Goal: Information Seeking & Learning: Learn about a topic

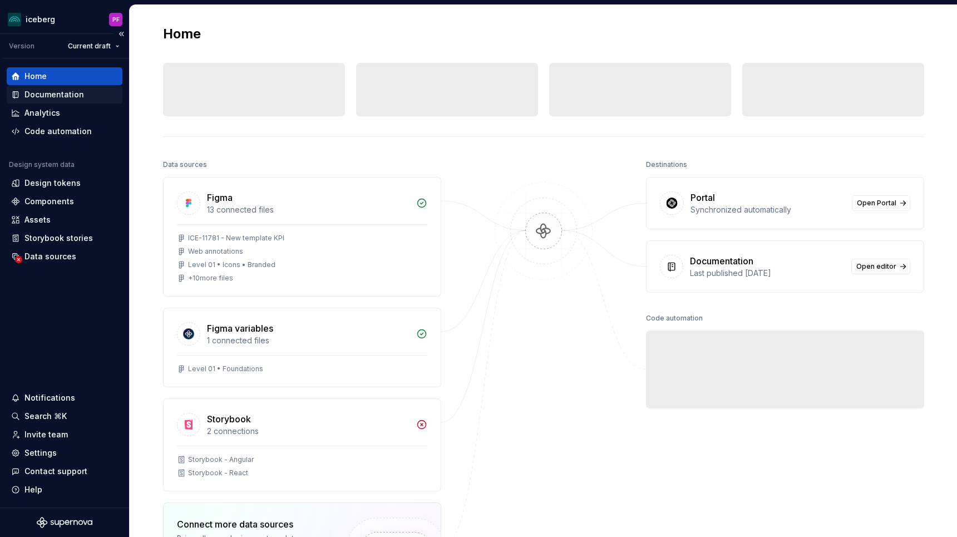
click at [87, 96] on div "Documentation" at bounding box center [64, 94] width 107 height 11
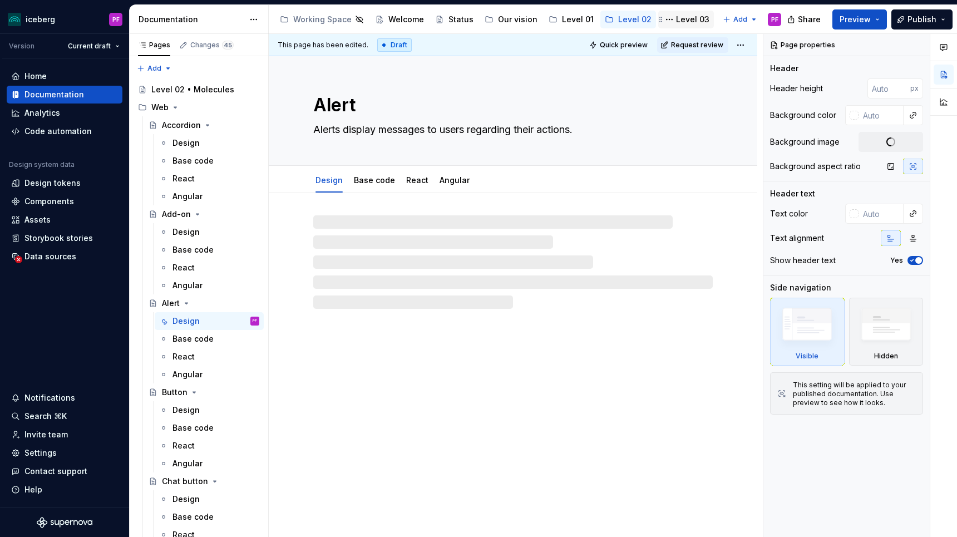
click at [688, 22] on div "Level 03" at bounding box center [692, 19] width 33 height 11
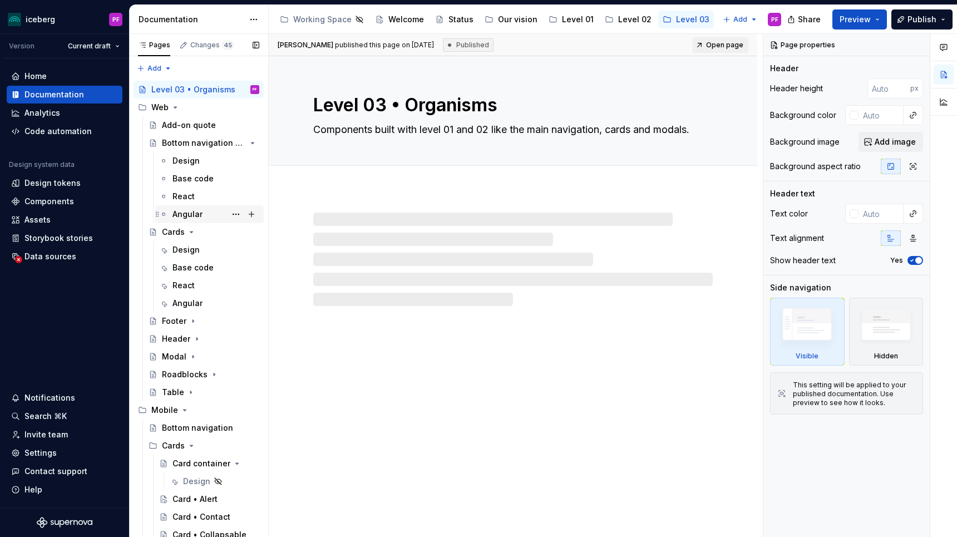
scroll to position [146, 0]
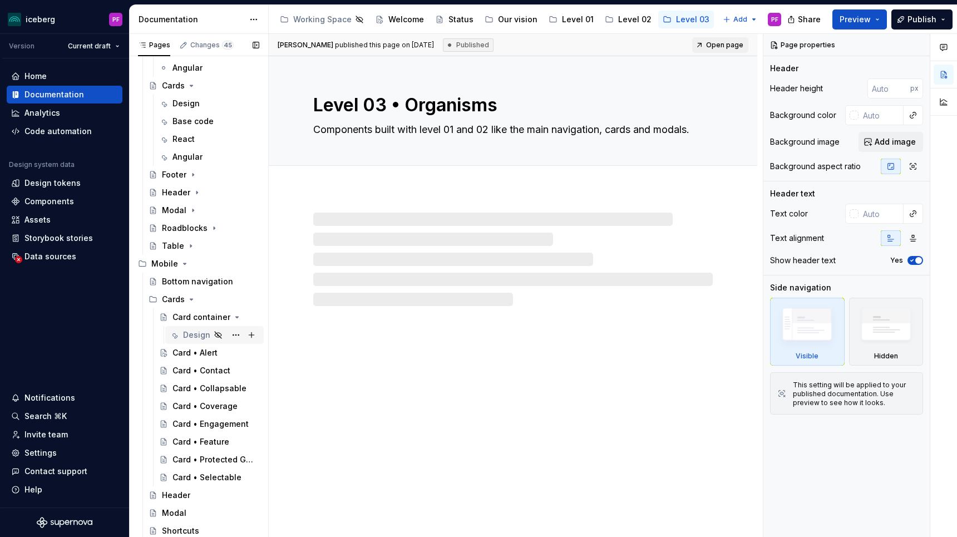
click at [201, 340] on div "Design" at bounding box center [221, 335] width 76 height 16
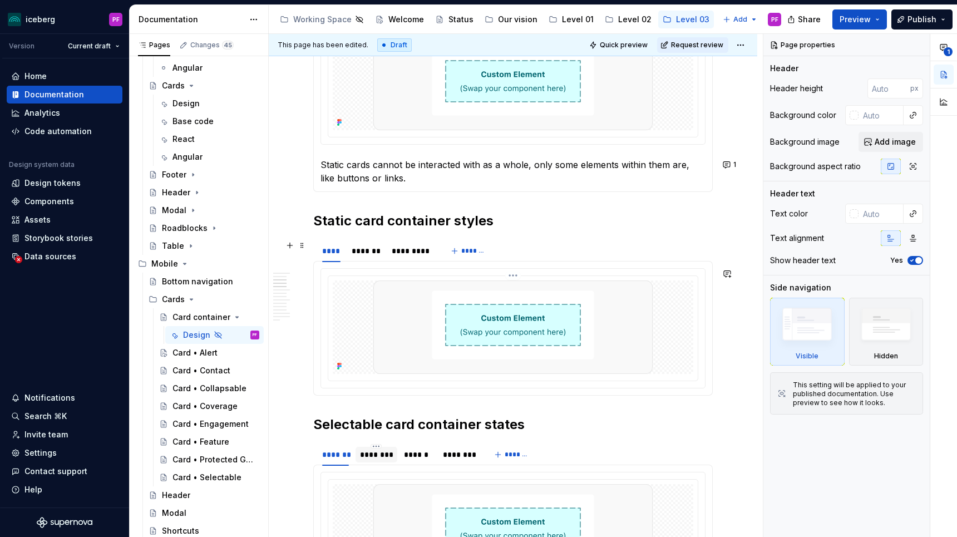
scroll to position [596, 0]
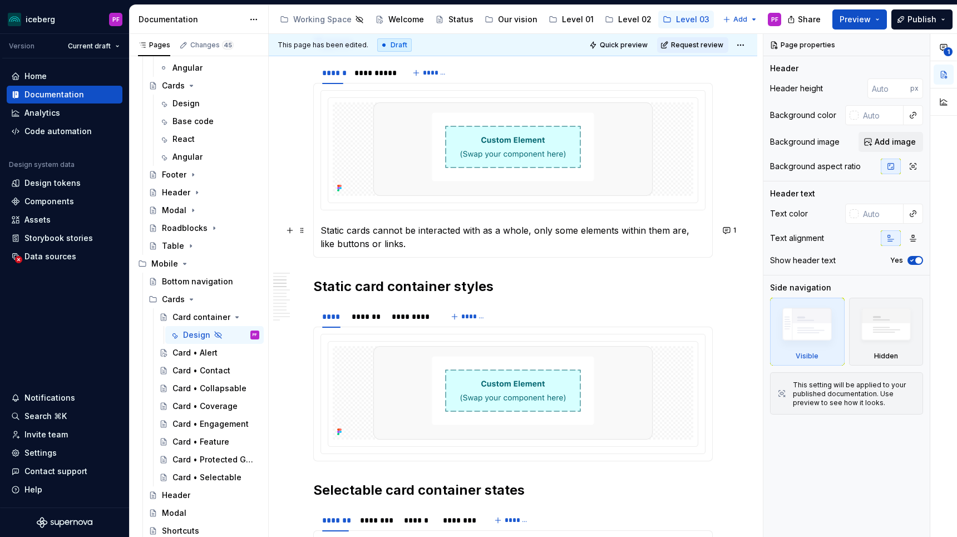
click at [394, 244] on p "Static cards cannot be interacted with as a whole, only some elements within th…" at bounding box center [512, 237] width 385 height 27
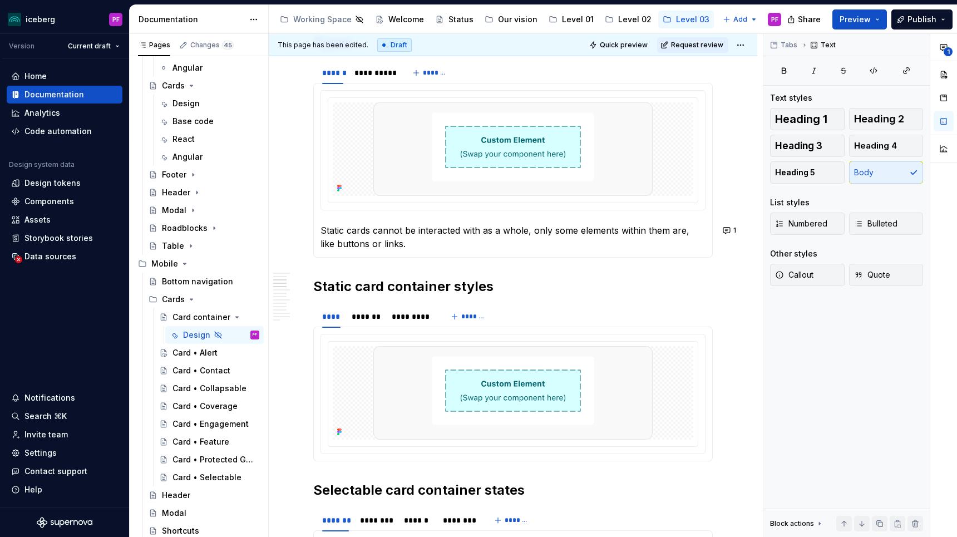
click at [943, 58] on div "1" at bounding box center [943, 100] width 27 height 132
click at [942, 55] on button "1" at bounding box center [944, 47] width 20 height 20
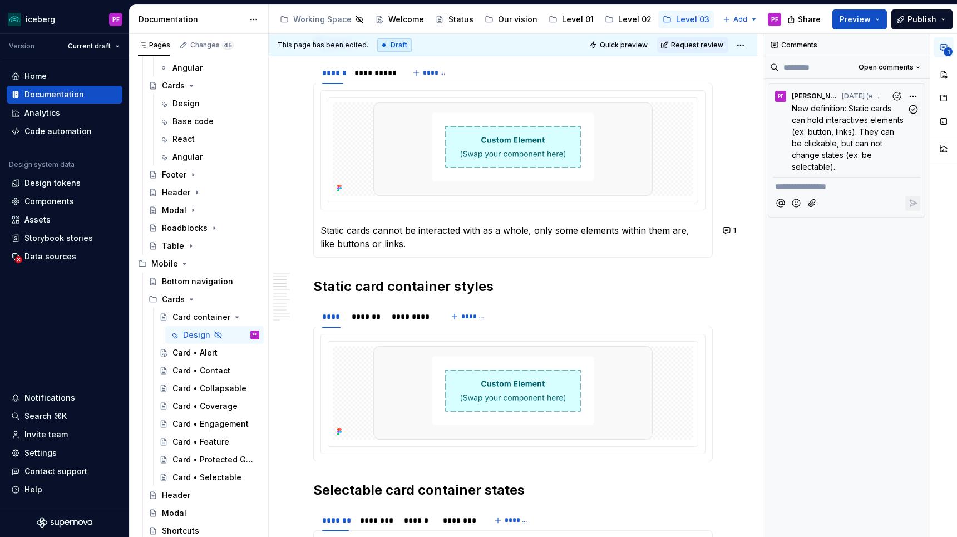
click at [859, 126] on p "New definition: Static cards can hold interactives elements (ex: button, links)…" at bounding box center [849, 137] width 115 height 70
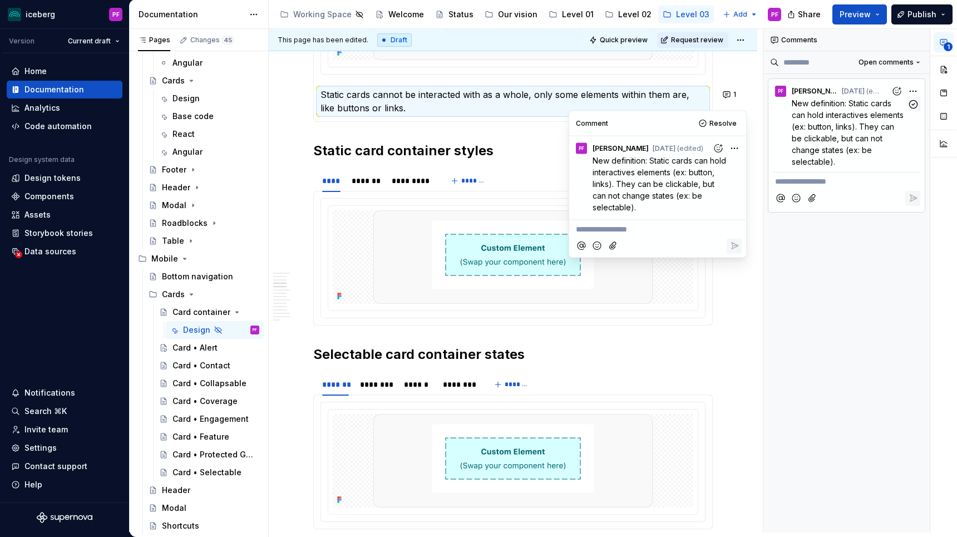
scroll to position [730, 0]
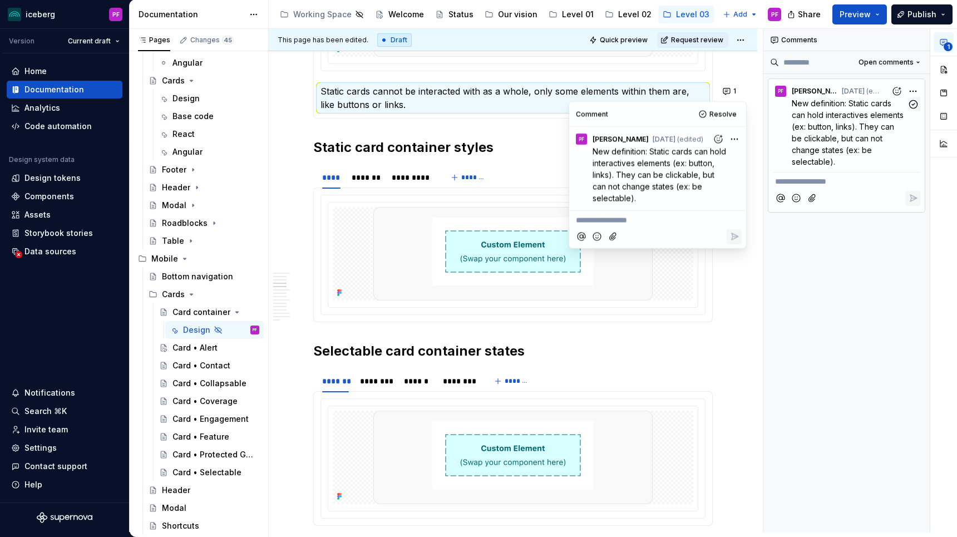
click at [909, 93] on div "**********" at bounding box center [860, 280] width 194 height 503
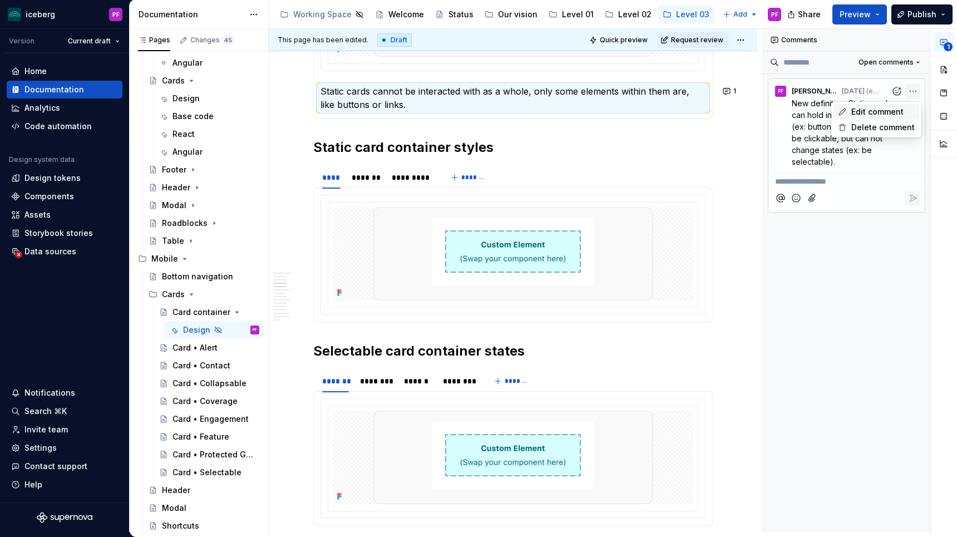
click at [880, 117] on span "Edit comment" at bounding box center [877, 111] width 52 height 11
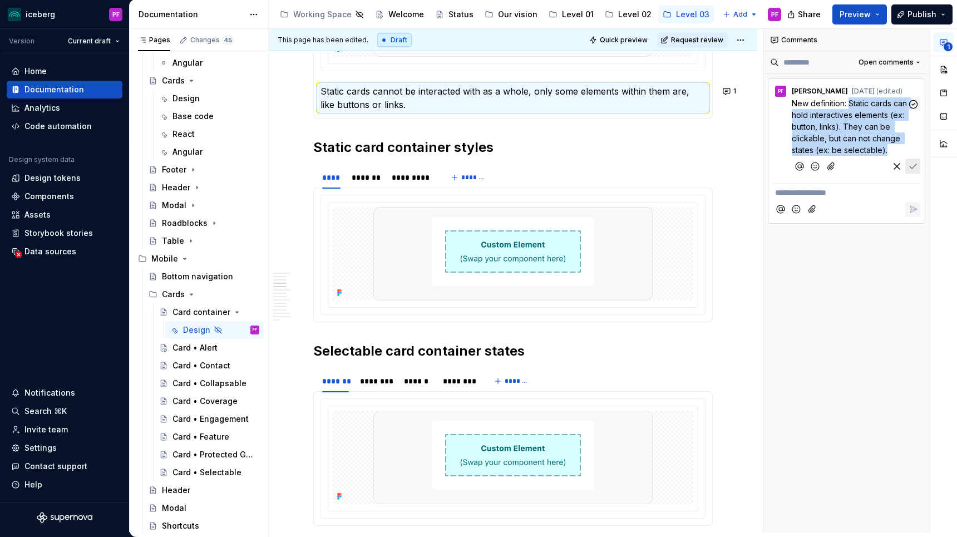
drag, startPoint x: 888, startPoint y: 147, endPoint x: 851, endPoint y: 101, distance: 59.8
click at [851, 101] on p "New definition: Static cards can hold interactives elements (ex: button, links)…" at bounding box center [849, 126] width 115 height 58
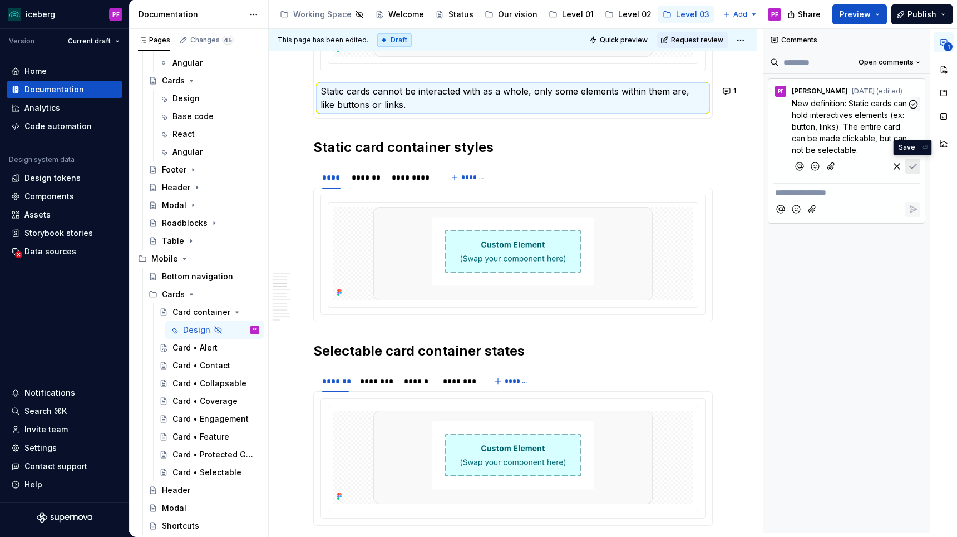
click at [916, 169] on icon "Save" at bounding box center [912, 166] width 11 height 11
type textarea "*"
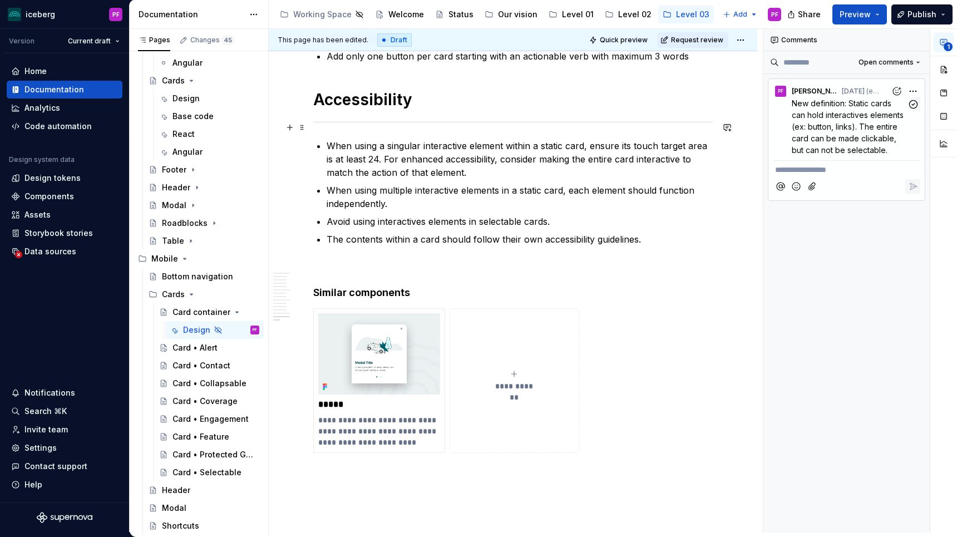
scroll to position [4178, 0]
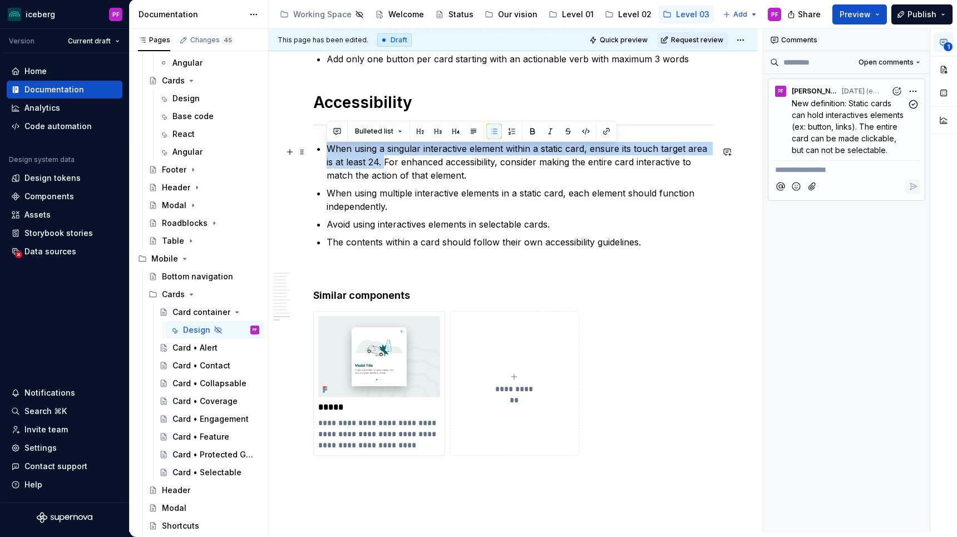
drag, startPoint x: 374, startPoint y: 164, endPoint x: 329, endPoint y: 148, distance: 47.9
click at [329, 148] on p "When using a singular interactive element within a static card, ensure its touc…" at bounding box center [520, 162] width 386 height 40
drag, startPoint x: 373, startPoint y: 165, endPoint x: 340, endPoint y: 151, distance: 35.1
click at [340, 151] on p "When using a singular interactive element within a static card, ensure its touc…" at bounding box center [520, 162] width 386 height 40
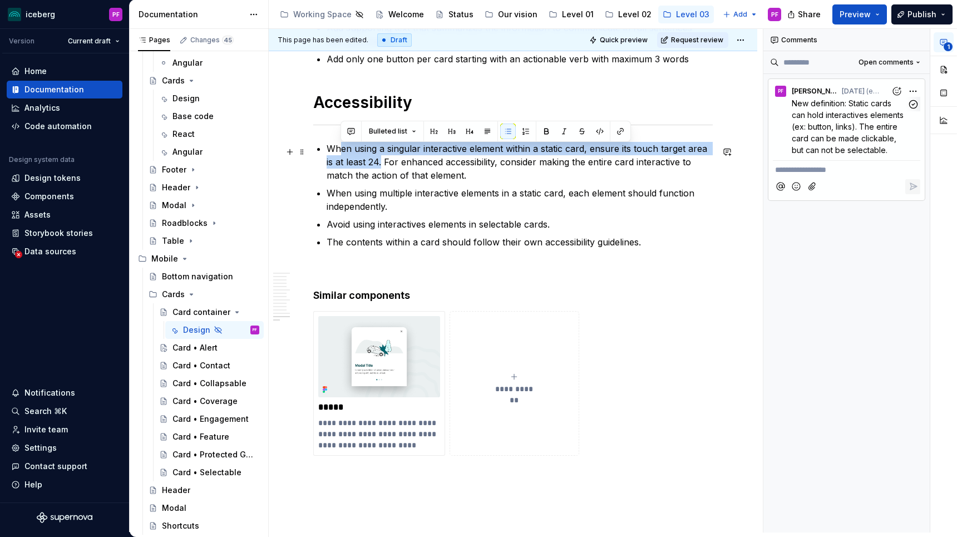
click at [340, 151] on p "When using a singular interactive element within a static card, ensure its touc…" at bounding box center [520, 162] width 386 height 40
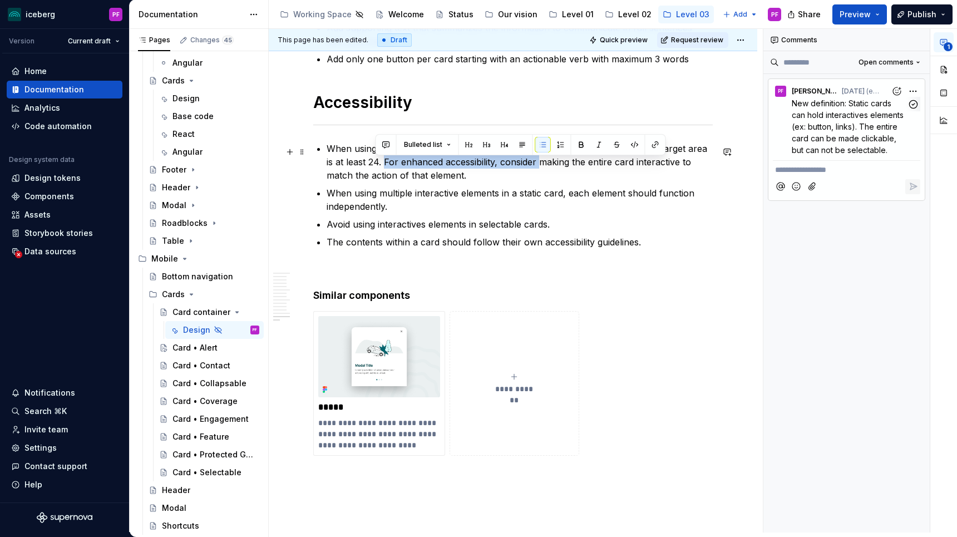
drag, startPoint x: 532, startPoint y: 166, endPoint x: 374, endPoint y: 169, distance: 158.0
click at [374, 169] on p "When using a singular interactive element within a static card, ensure its touc…" at bounding box center [520, 162] width 386 height 40
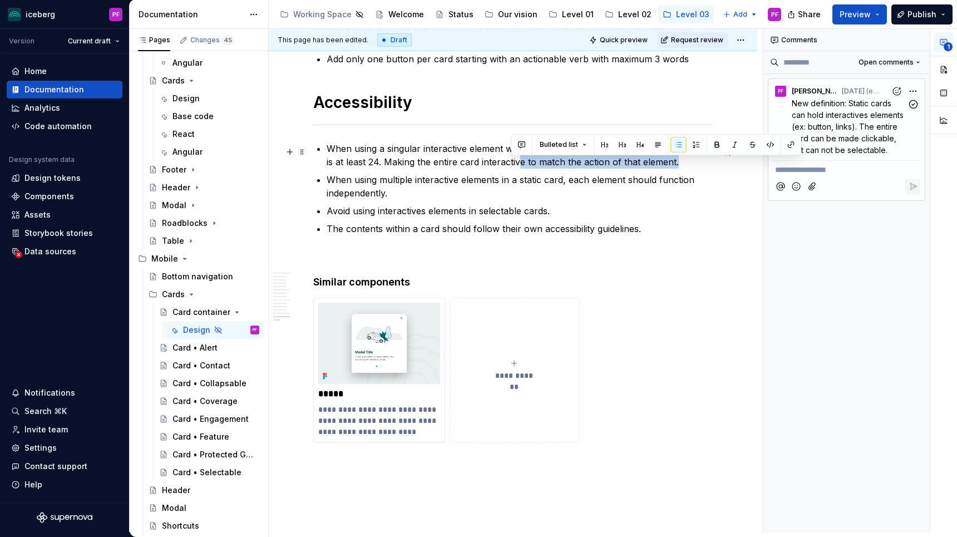
drag, startPoint x: 629, startPoint y: 158, endPoint x: 675, endPoint y: 162, distance: 46.4
click at [675, 162] on p "When using a singular interactive element within a static card, ensure its touc…" at bounding box center [520, 155] width 386 height 27
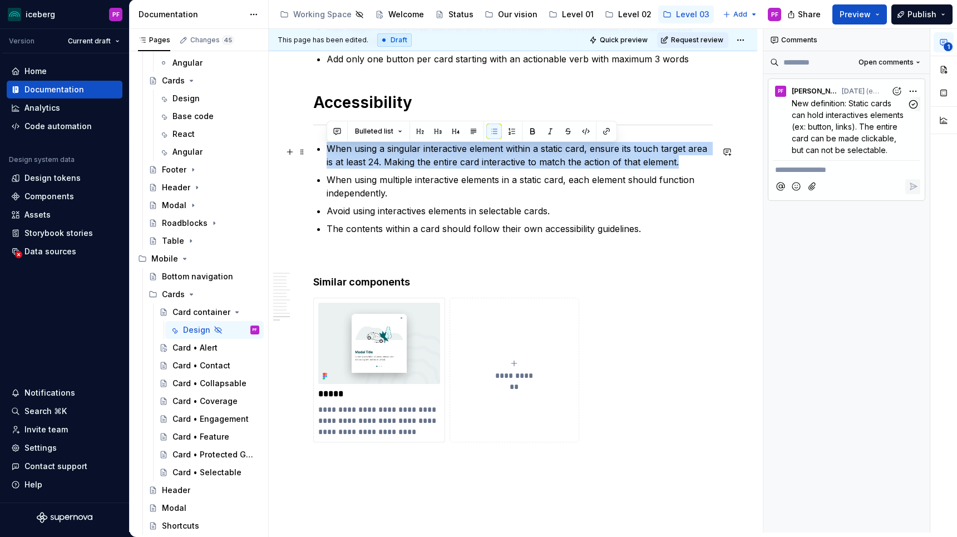
drag, startPoint x: 678, startPoint y: 171, endPoint x: 312, endPoint y: 158, distance: 366.3
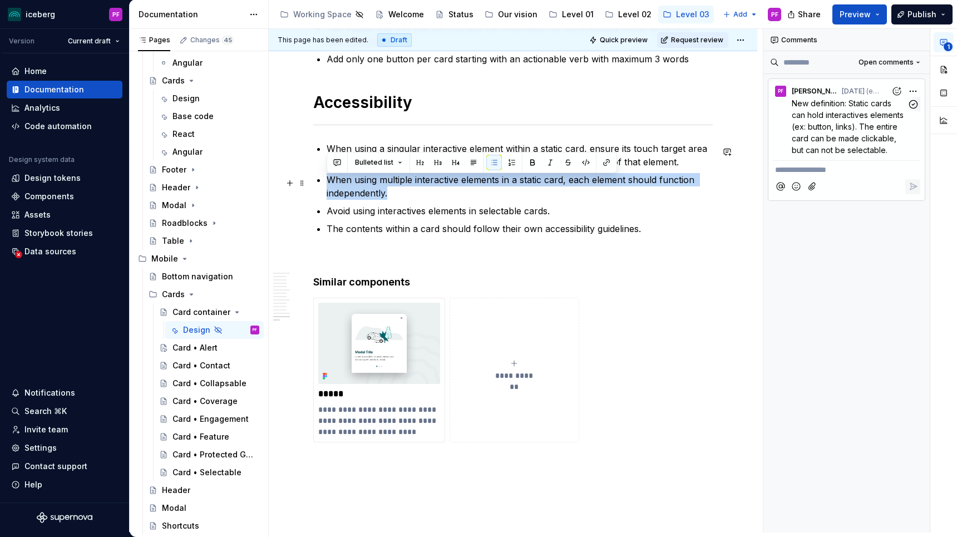
drag, startPoint x: 328, startPoint y: 177, endPoint x: 388, endPoint y: 194, distance: 62.2
click at [388, 194] on p "When using multiple interactive elements in a static card, each element should …" at bounding box center [520, 186] width 386 height 27
click at [388, 193] on p "When using multiple interactive elements in a static card, each element should …" at bounding box center [520, 186] width 386 height 27
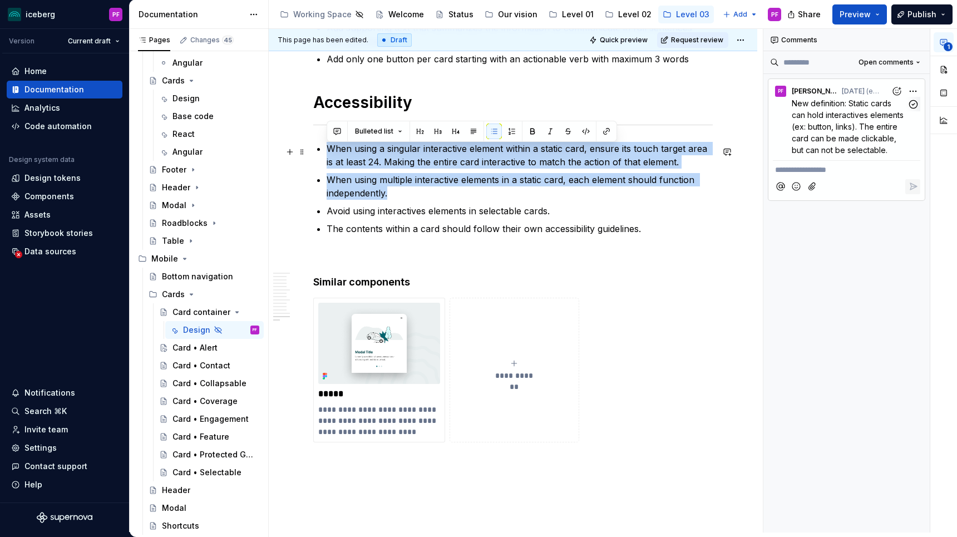
drag, startPoint x: 404, startPoint y: 194, endPoint x: 320, endPoint y: 145, distance: 97.7
click at [327, 145] on ul "When using a singular interactive element within a static card, ensure its touc…" at bounding box center [520, 188] width 386 height 93
click at [356, 160] on p "When using a singular interactive element within a static card, ensure its touc…" at bounding box center [520, 155] width 386 height 27
drag, startPoint x: 341, startPoint y: 152, endPoint x: 410, endPoint y: 192, distance: 79.5
click at [410, 192] on ul "When using a singular interactive element within a static card, ensure its touc…" at bounding box center [520, 188] width 386 height 93
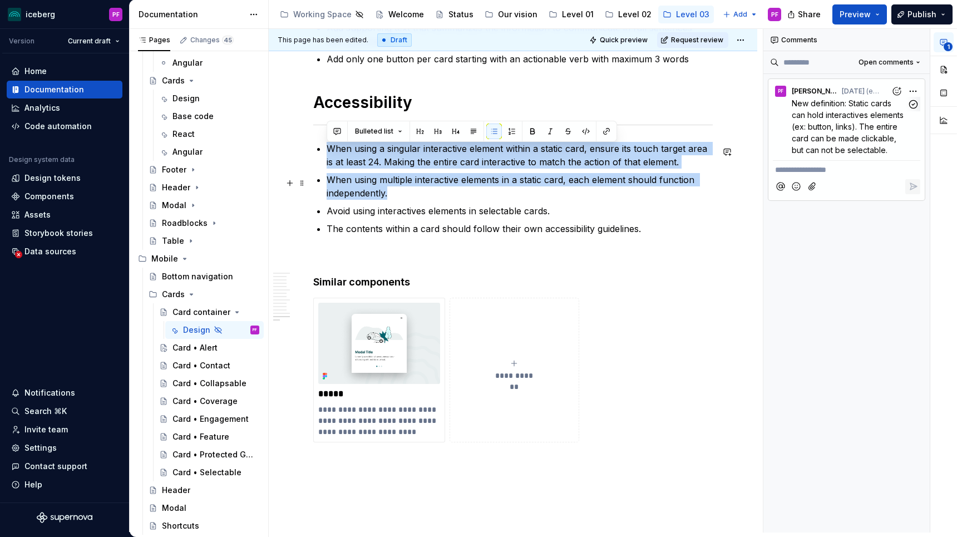
click at [410, 192] on p "When using multiple interactive elements in a static card, each element should …" at bounding box center [520, 186] width 386 height 27
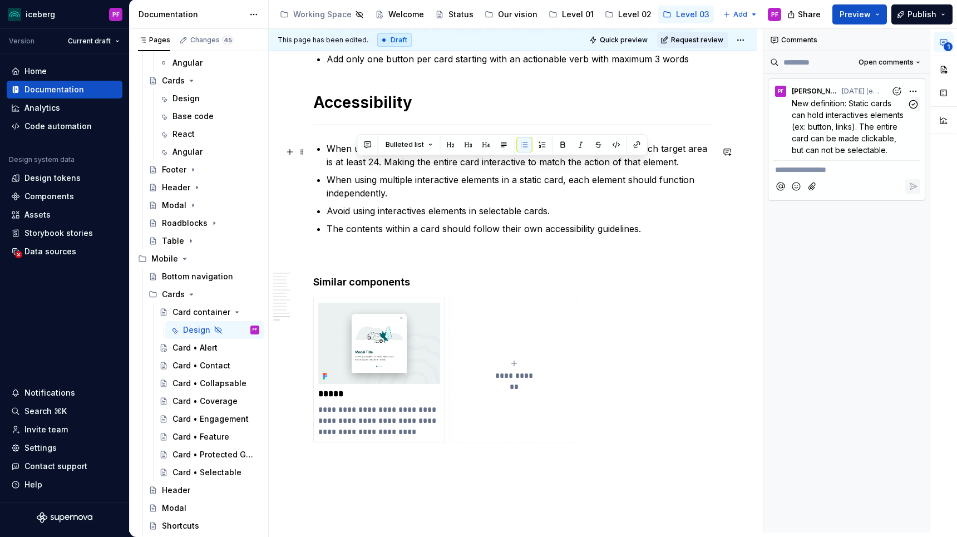
click at [371, 164] on p "When using a singular interactive element within a static card, ensure its touc…" at bounding box center [520, 155] width 386 height 27
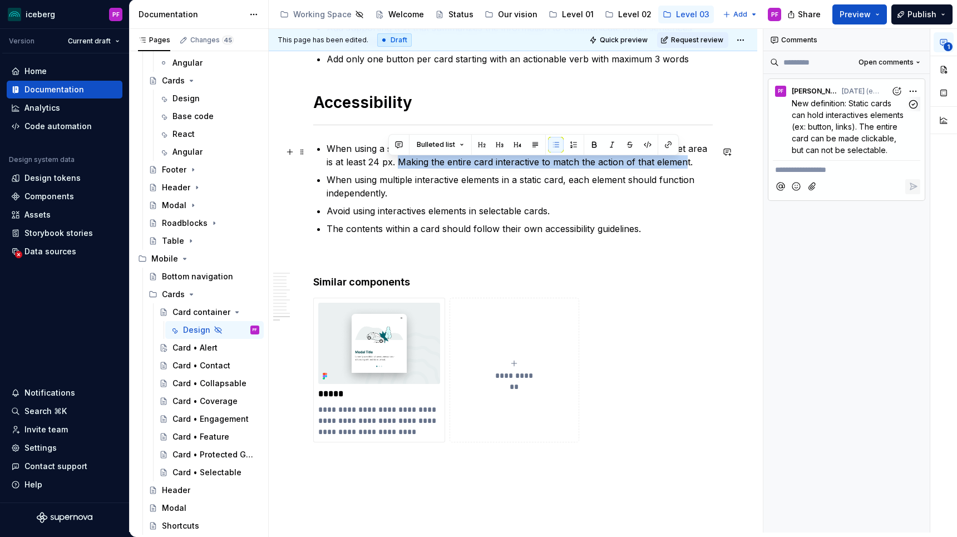
drag, startPoint x: 390, startPoint y: 160, endPoint x: 674, endPoint y: 169, distance: 284.4
click at [674, 169] on p "When using a singular interactive element within a static card, ensure its touc…" at bounding box center [520, 155] width 386 height 27
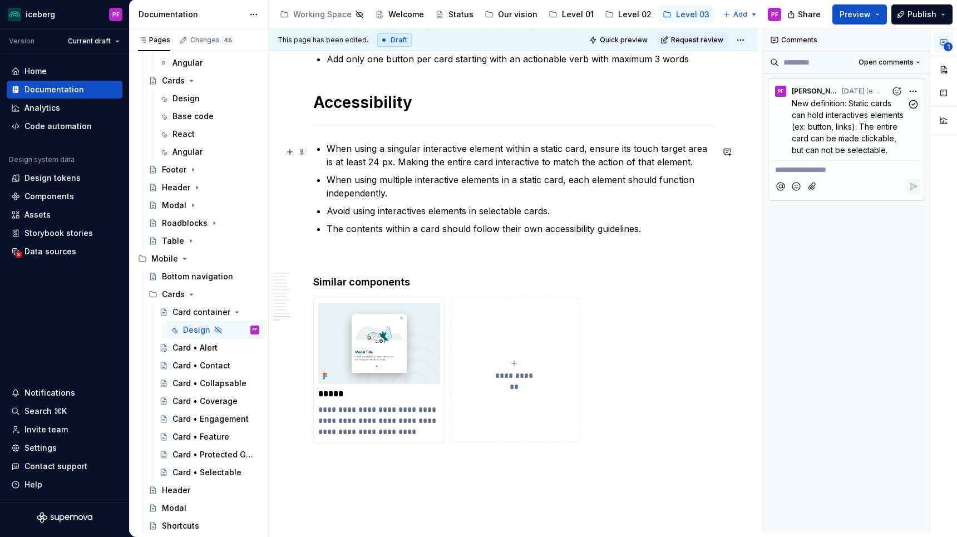
click at [414, 163] on p "When using a singular interactive element within a static card, ensure its touc…" at bounding box center [520, 155] width 386 height 27
click at [409, 164] on p "When using a singular interactive element within a static card, ensure its touc…" at bounding box center [520, 155] width 386 height 27
click at [403, 164] on p "When using a singular interactive element within a static card, ensure its touc…" at bounding box center [520, 155] width 386 height 27
click at [497, 161] on p "When using a singular interactive element within a static card, ensure its touc…" at bounding box center [520, 155] width 386 height 27
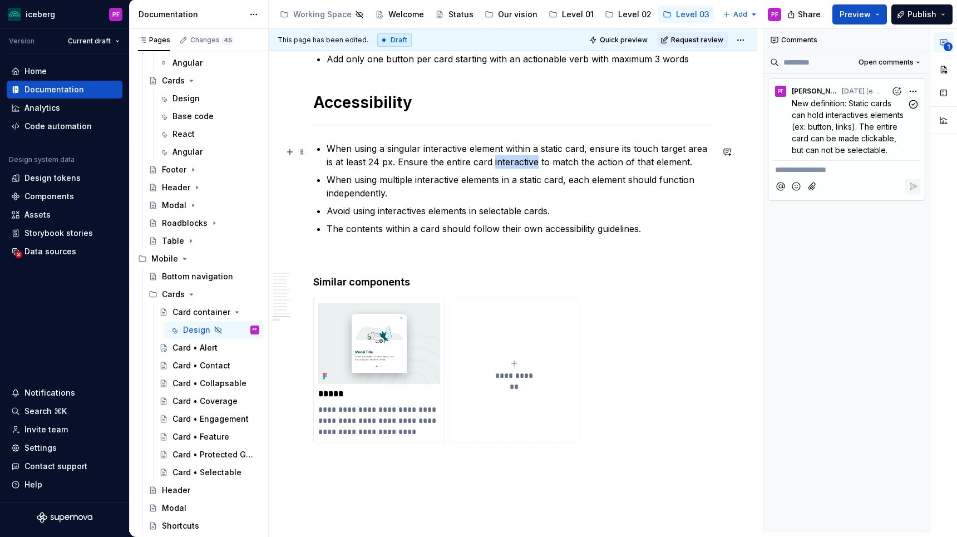
click at [497, 161] on p "When using a singular interactive element within a static card, ensure its touc…" at bounding box center [520, 155] width 386 height 27
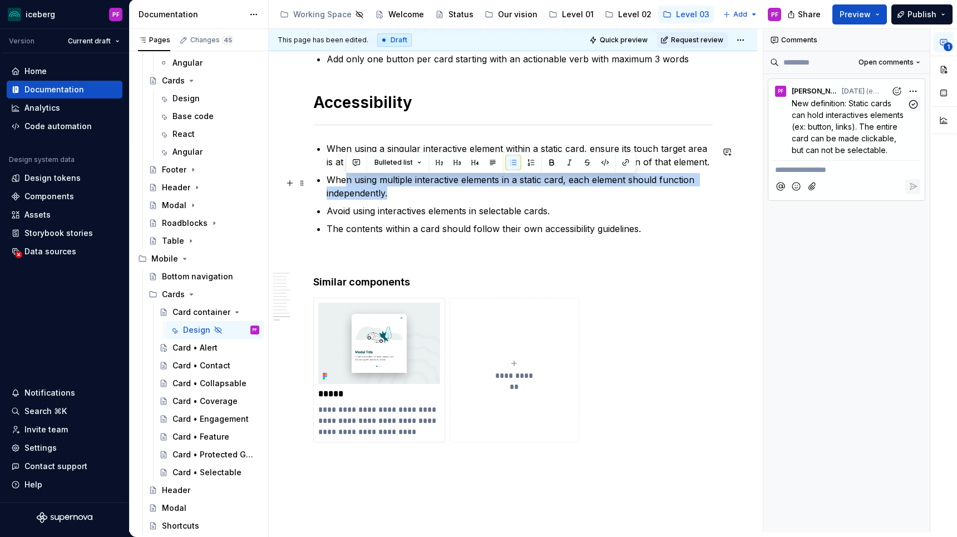
drag, startPoint x: 344, startPoint y: 180, endPoint x: 557, endPoint y: 192, distance: 213.4
click at [557, 192] on p "When using multiple interactive elements in a static card, each element should …" at bounding box center [520, 186] width 386 height 27
drag, startPoint x: 412, startPoint y: 200, endPoint x: 328, endPoint y: 184, distance: 85.7
click at [328, 184] on p "When using multiple interactive elements in a static card, each element should …" at bounding box center [520, 186] width 386 height 27
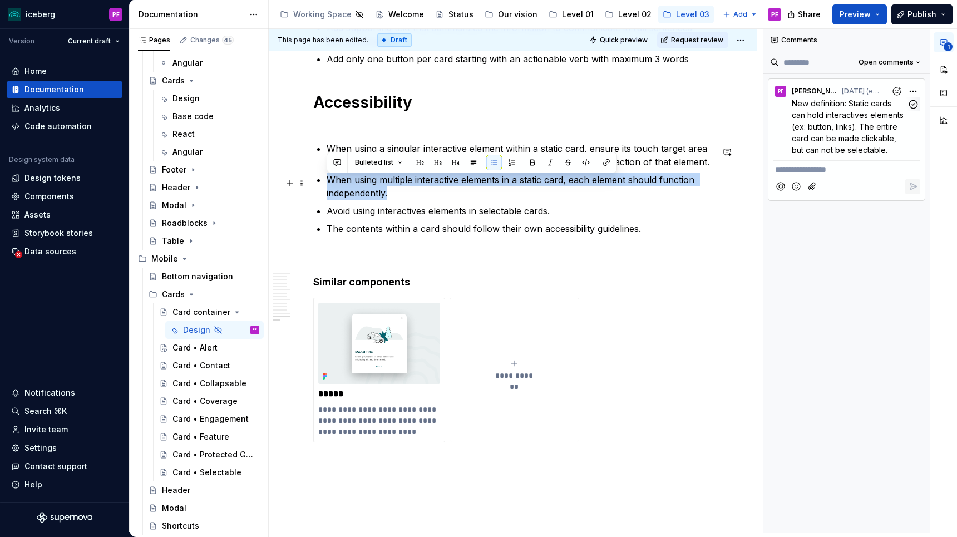
click at [328, 184] on p "When using multiple interactive elements in a static card, each element should …" at bounding box center [520, 186] width 386 height 27
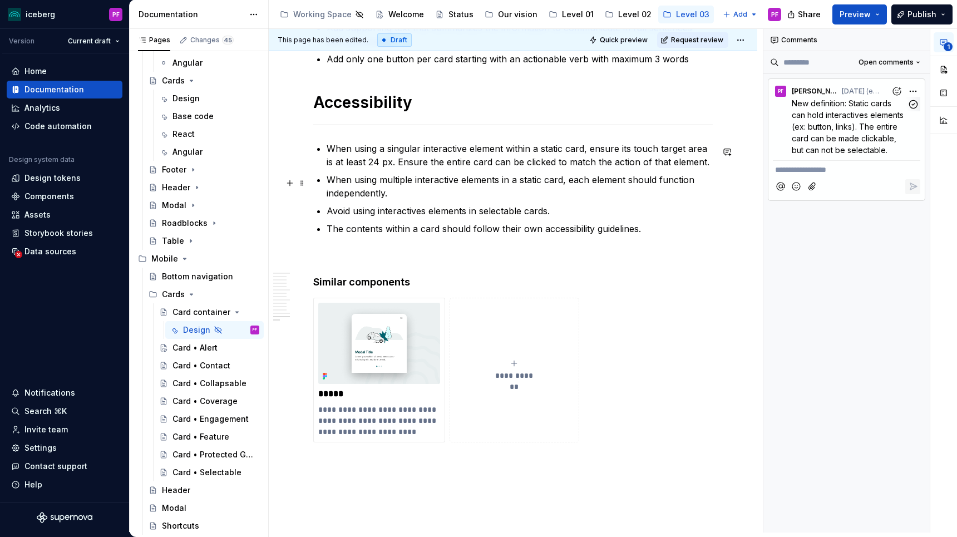
click at [664, 185] on p "When using multiple interactive elements in a static card, each element should …" at bounding box center [520, 186] width 386 height 27
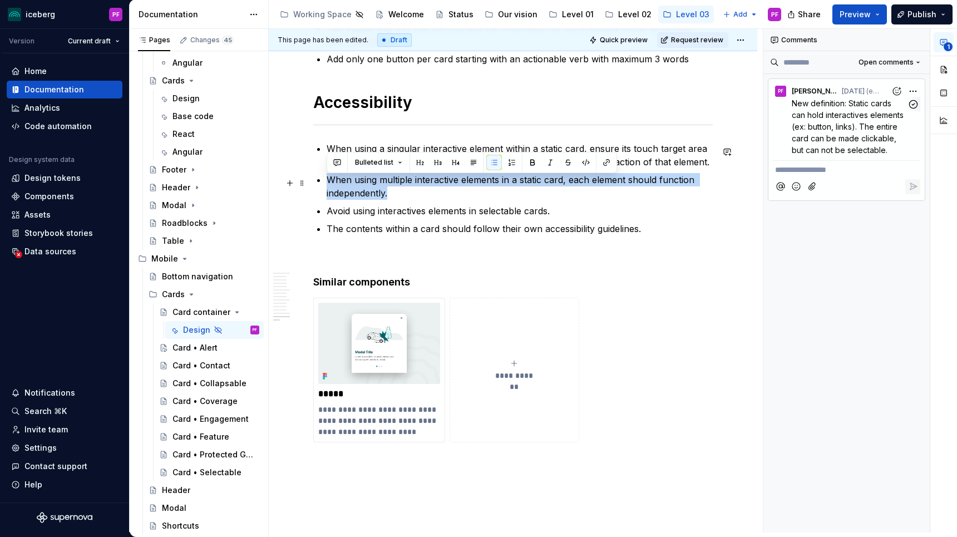
drag, startPoint x: 402, startPoint y: 190, endPoint x: 323, endPoint y: 185, distance: 79.2
copy p "When using multiple interactive elements in a static card, each element should …"
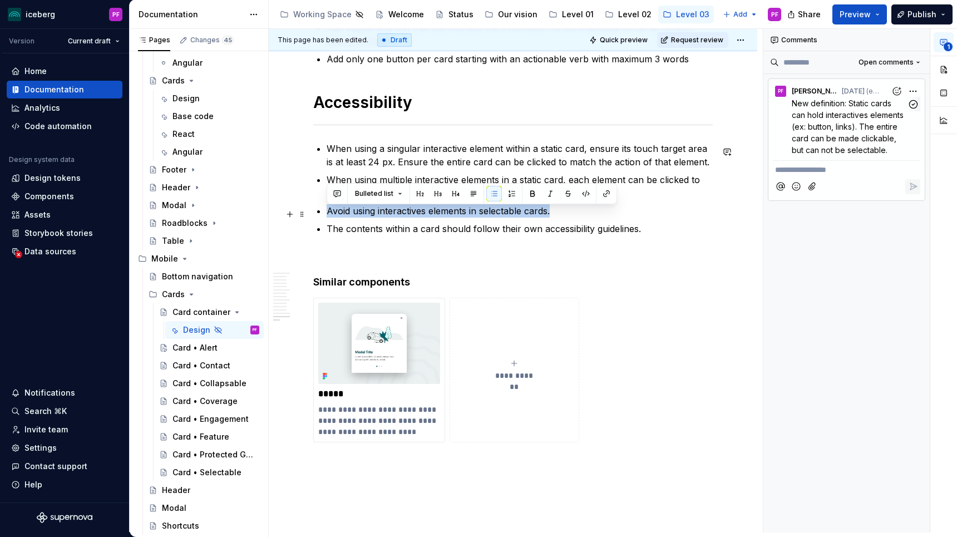
drag, startPoint x: 325, startPoint y: 212, endPoint x: 575, endPoint y: 213, distance: 250.4
click at [575, 213] on p "Avoid using interactives elements in selectable cards." at bounding box center [520, 210] width 386 height 13
drag, startPoint x: 573, startPoint y: 214, endPoint x: 309, endPoint y: 208, distance: 263.8
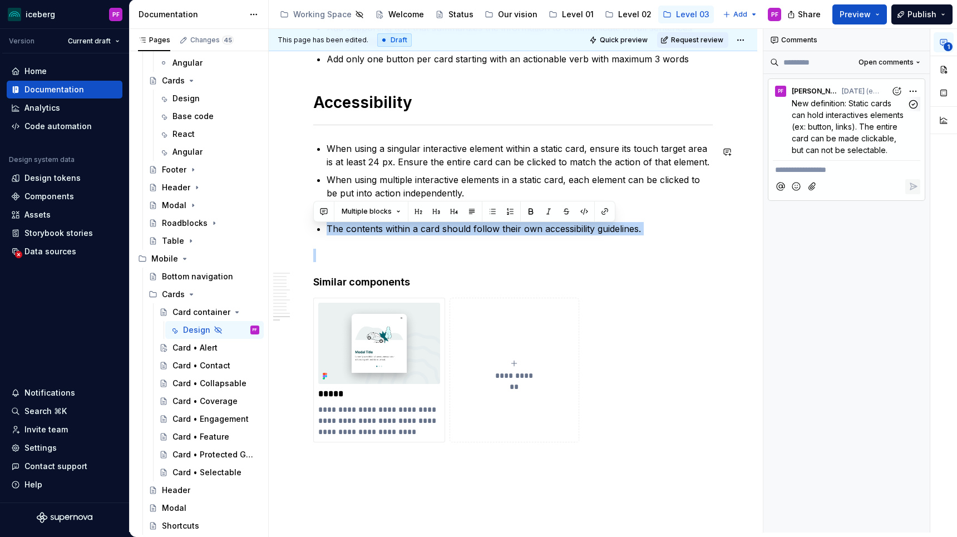
drag, startPoint x: 324, startPoint y: 228, endPoint x: 606, endPoint y: 251, distance: 282.5
drag, startPoint x: 403, startPoint y: 234, endPoint x: 633, endPoint y: 233, distance: 230.3
click at [633, 233] on p "The contents within a card should follow their own accessibility guidelines." at bounding box center [520, 228] width 386 height 13
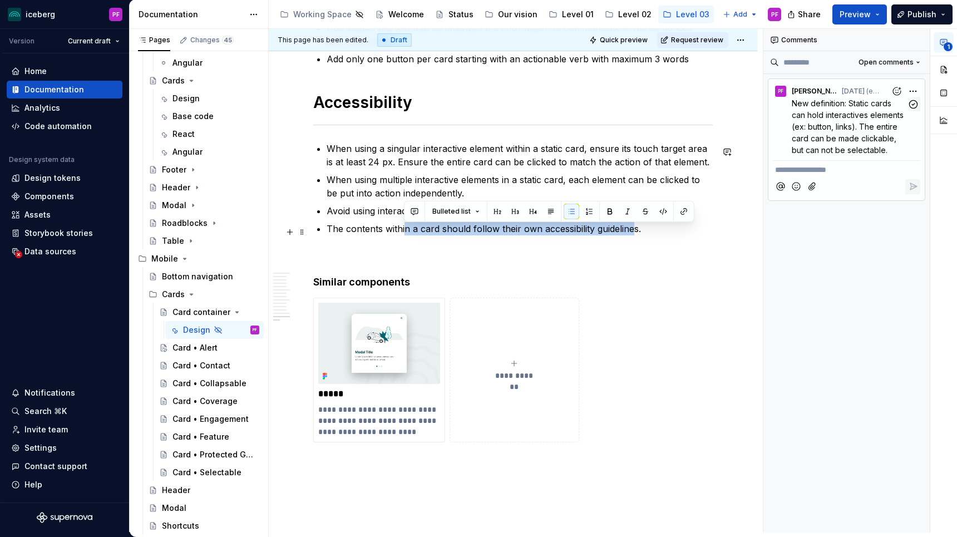
click at [633, 233] on p "The contents within a card should follow their own accessibility guidelines." at bounding box center [520, 228] width 386 height 13
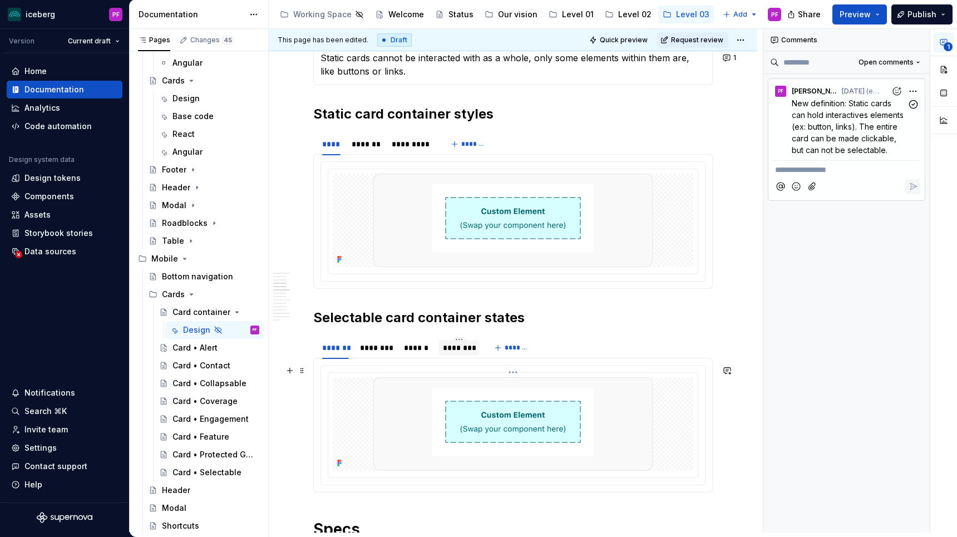
scroll to position [772, 0]
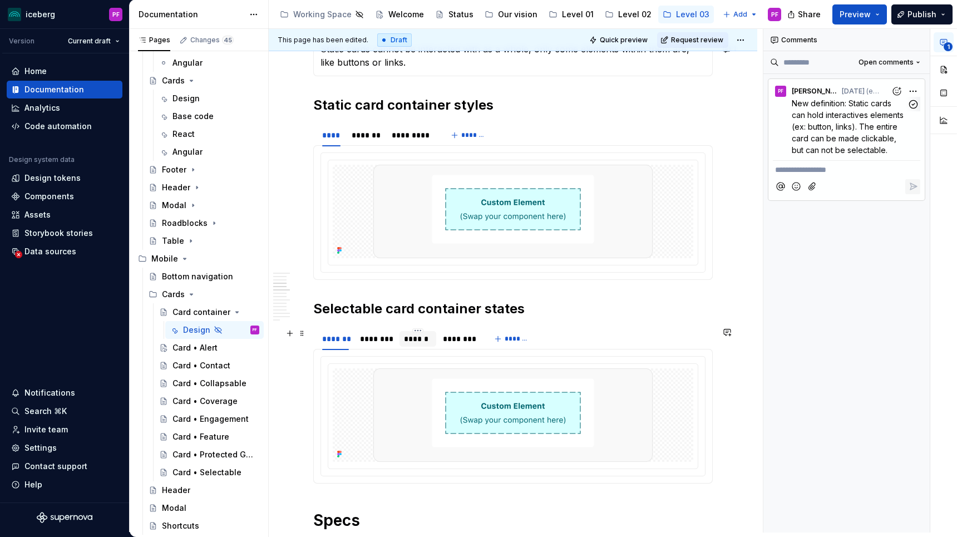
click at [425, 344] on div "******" at bounding box center [417, 339] width 37 height 16
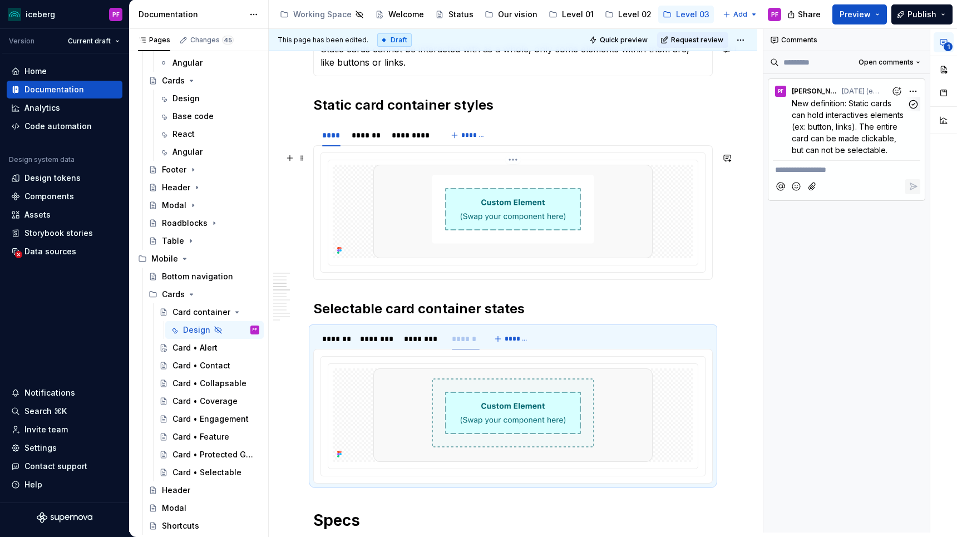
drag, startPoint x: 417, startPoint y: 342, endPoint x: 483, endPoint y: 164, distance: 189.9
click at [462, 333] on div "******" at bounding box center [461, 339] width 37 height 16
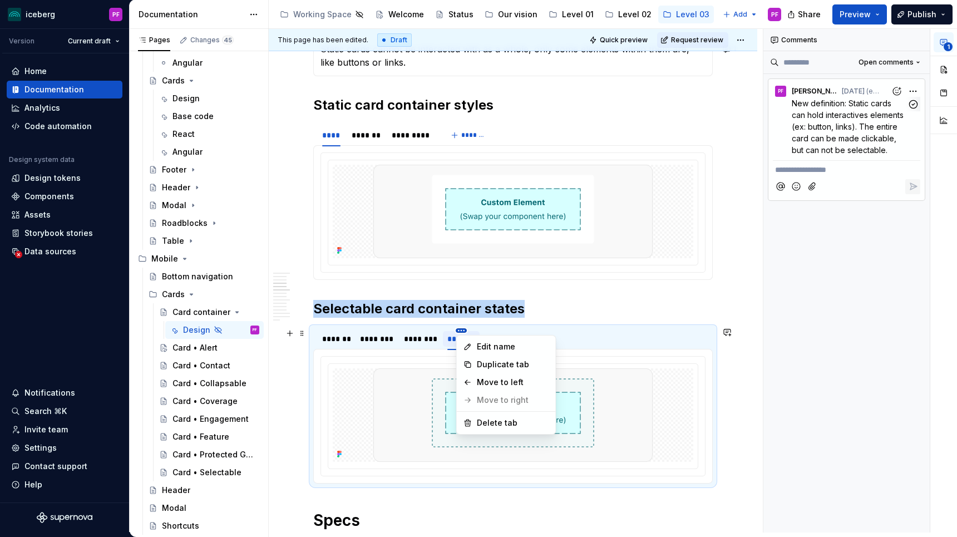
click at [462, 330] on html "iceberg PF Version Current draft Home Documentation Analytics Code automation D…" at bounding box center [478, 268] width 957 height 537
type textarea "*"
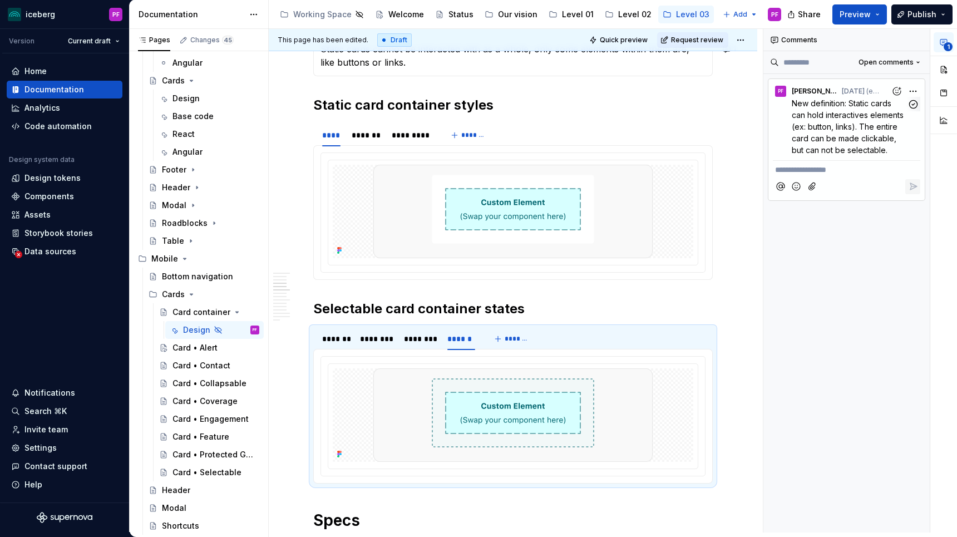
click at [857, 135] on div "**********" at bounding box center [860, 280] width 194 height 503
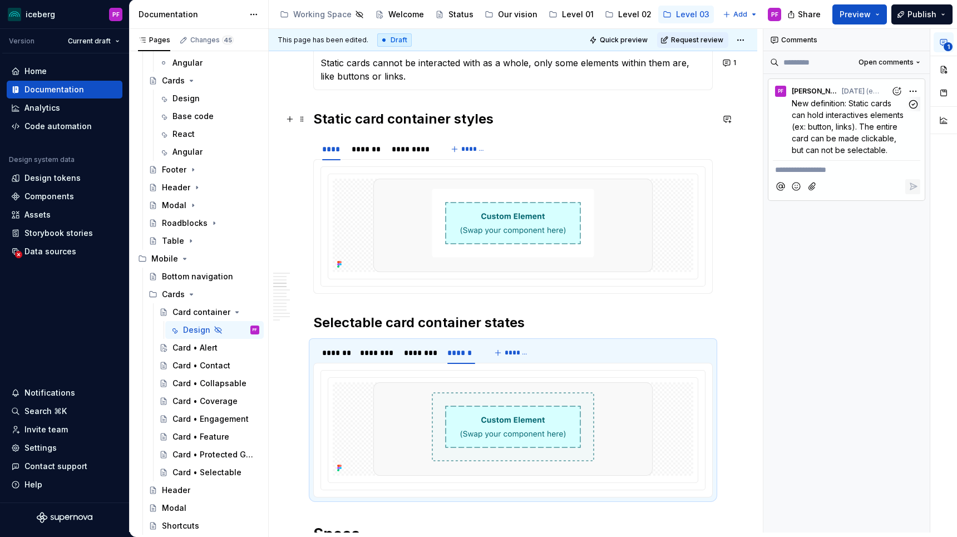
scroll to position [771, 0]
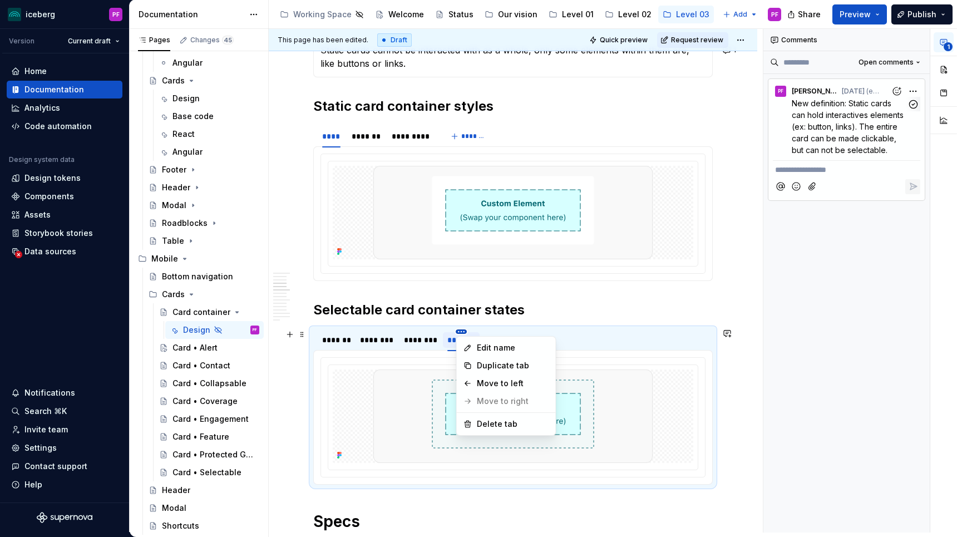
click at [463, 332] on html "iceberg PF Version Current draft Home Documentation Analytics Code automation D…" at bounding box center [478, 268] width 957 height 537
click at [472, 419] on div "Delete tab" at bounding box center [506, 424] width 95 height 18
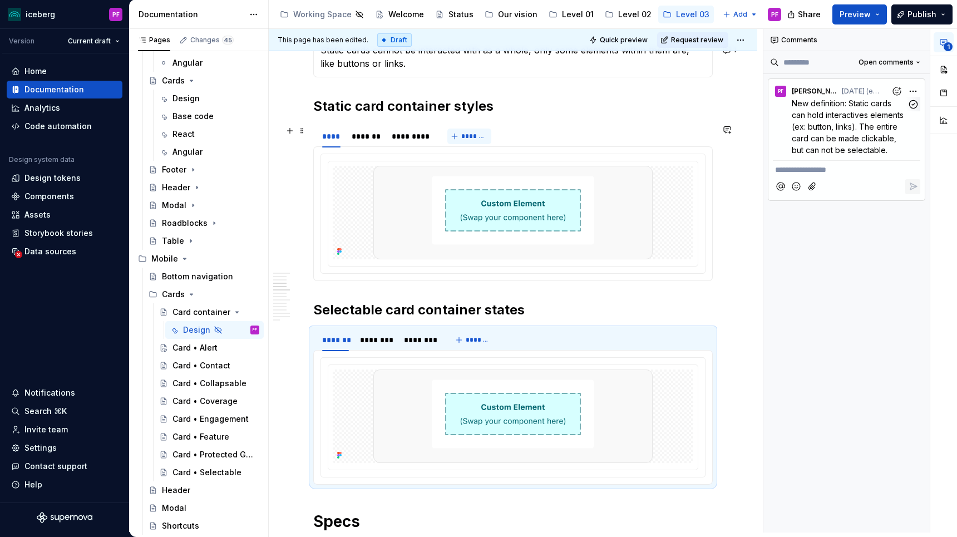
click at [462, 141] on button "*******" at bounding box center [469, 137] width 44 height 16
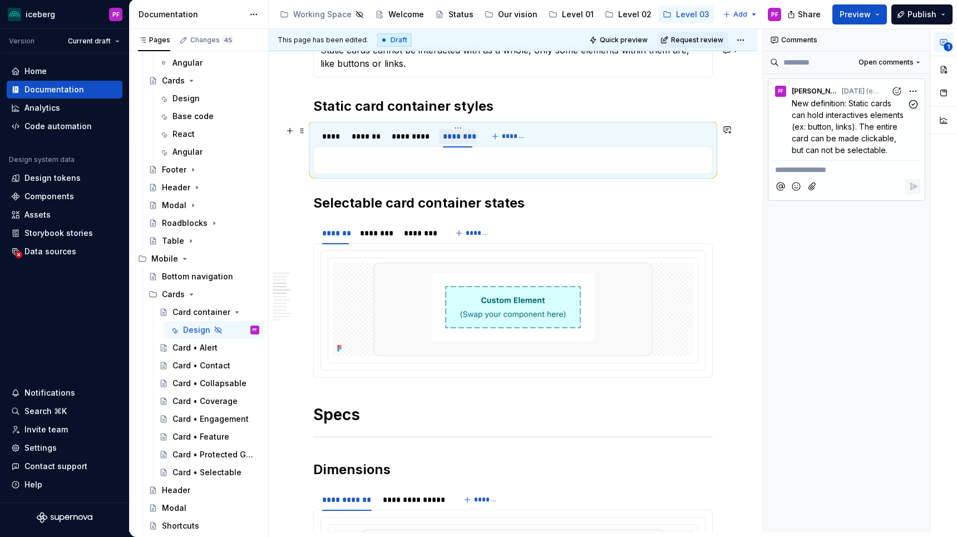
click at [448, 139] on div "********" at bounding box center [457, 136] width 29 height 11
click at [477, 161] on p at bounding box center [512, 160] width 385 height 13
click at [474, 171] on div at bounding box center [512, 160] width 399 height 28
click at [502, 221] on section "******* ******** ******** *******" at bounding box center [512, 299] width 399 height 157
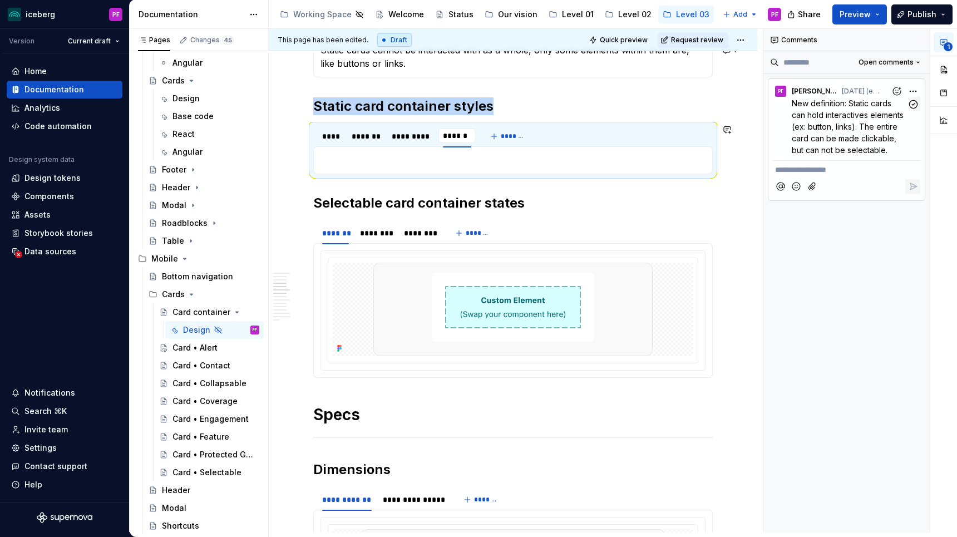
click at [447, 253] on div at bounding box center [513, 310] width 384 height 119
click at [389, 155] on p at bounding box center [512, 160] width 385 height 13
click at [337, 142] on div "****" at bounding box center [331, 137] width 27 height 16
click at [363, 141] on div "*******" at bounding box center [366, 136] width 29 height 11
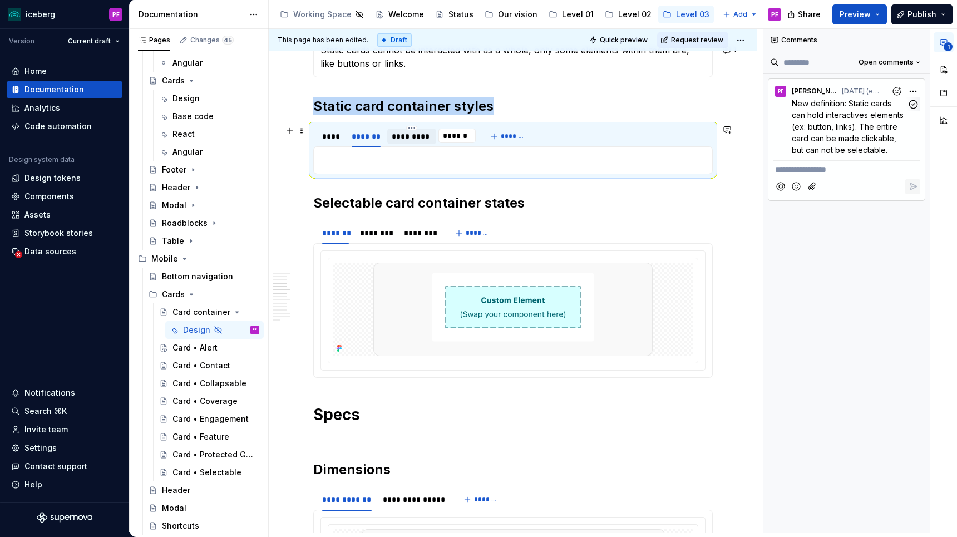
click at [395, 140] on div "*********" at bounding box center [412, 136] width 41 height 11
type input "********"
click at [652, 100] on h2 "Static card container styles" at bounding box center [512, 106] width 399 height 18
click at [536, 283] on img at bounding box center [512, 309] width 279 height 93
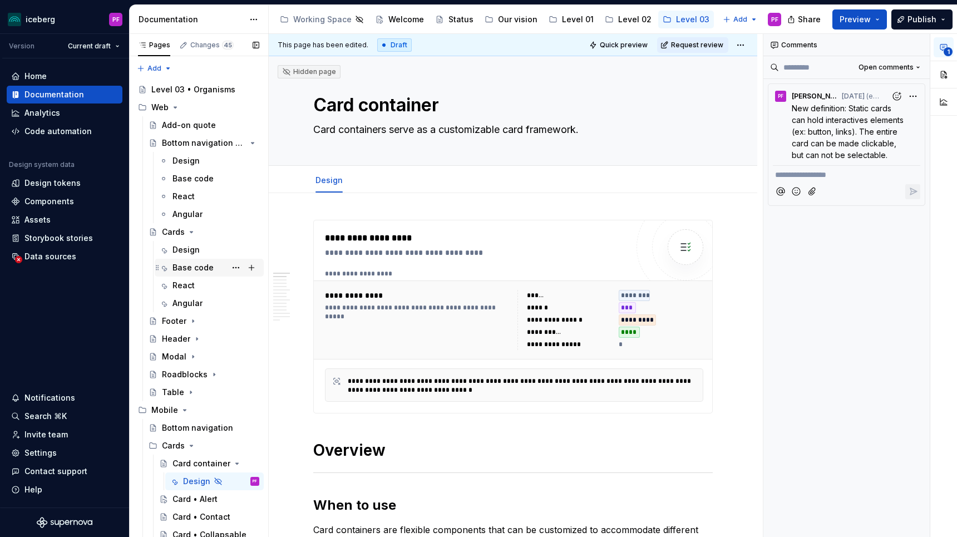
scroll to position [146, 0]
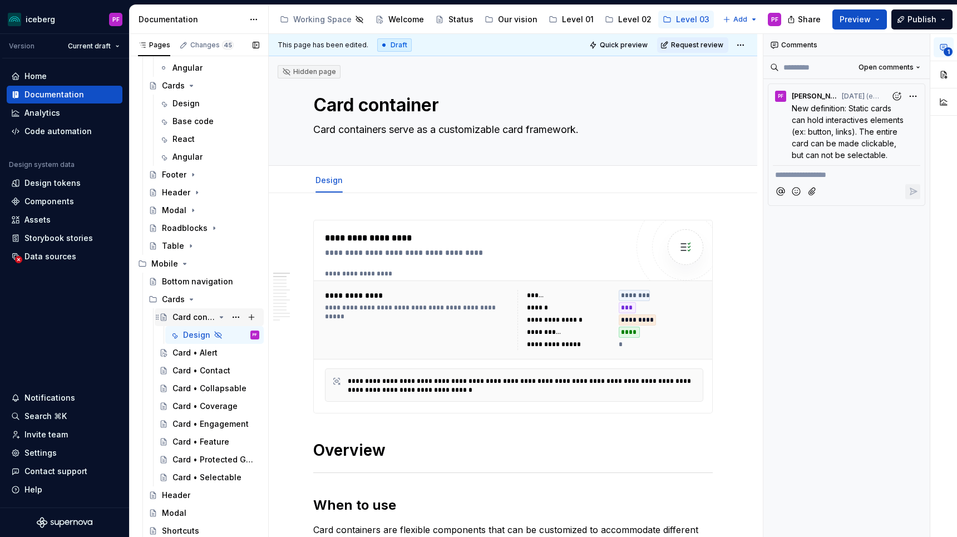
click at [190, 315] on div "Card container" at bounding box center [193, 317] width 42 height 11
click at [190, 333] on div "Design" at bounding box center [196, 334] width 27 height 11
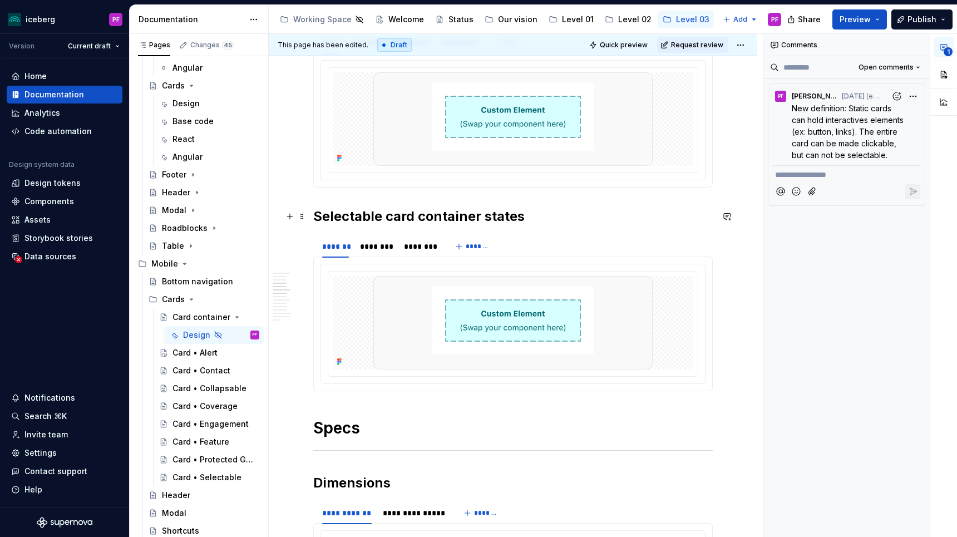
scroll to position [796, 0]
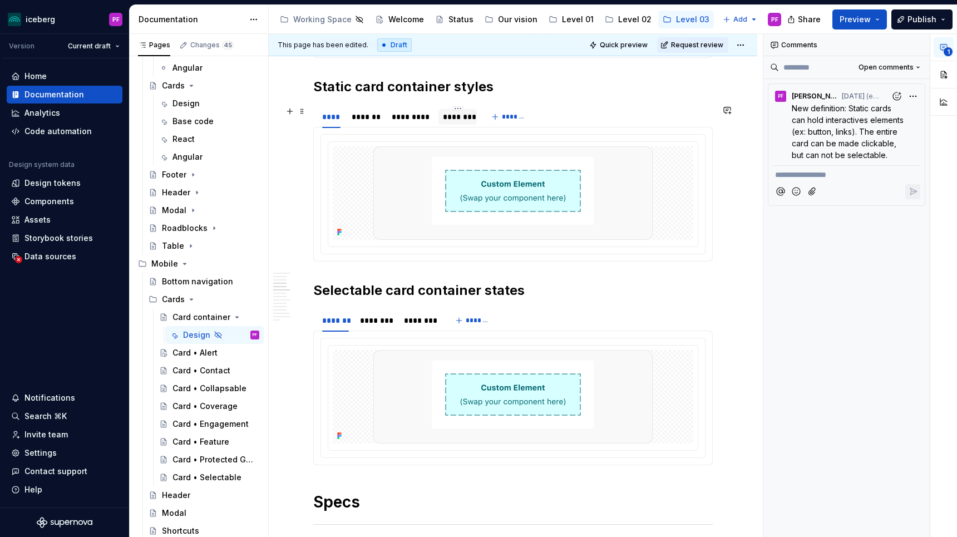
type textarea "*"
click at [455, 120] on div "********" at bounding box center [457, 116] width 29 height 11
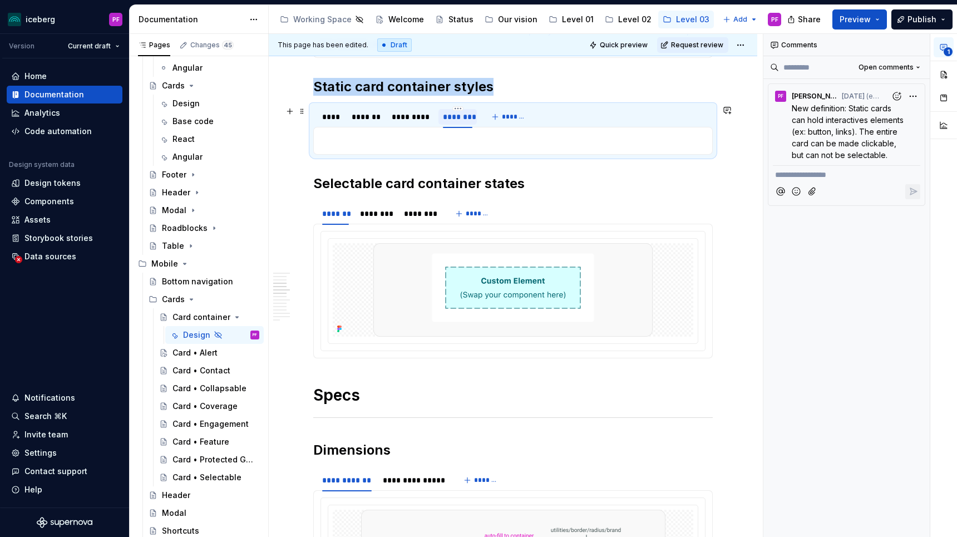
click at [455, 120] on div "********" at bounding box center [457, 116] width 29 height 11
type input "*"
type input "******"
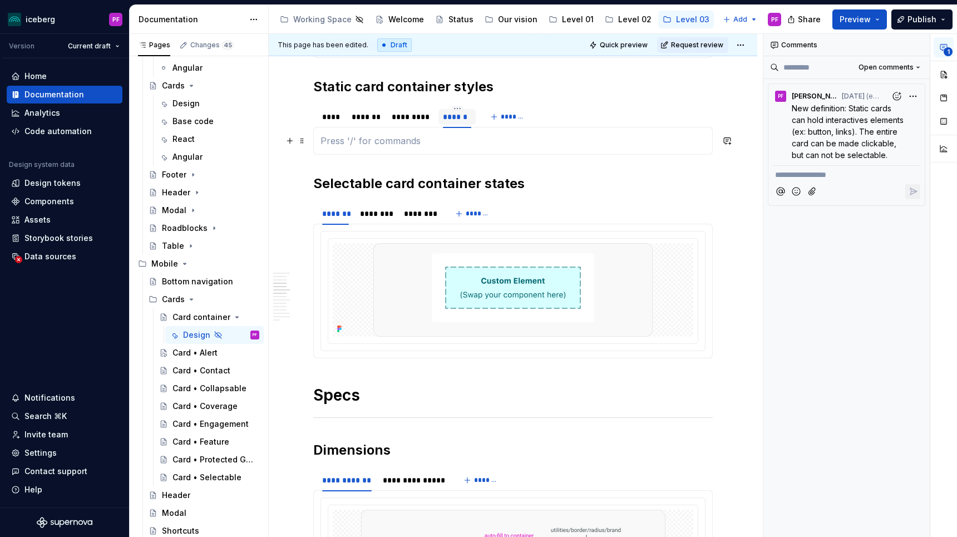
click at [418, 140] on p at bounding box center [512, 140] width 385 height 13
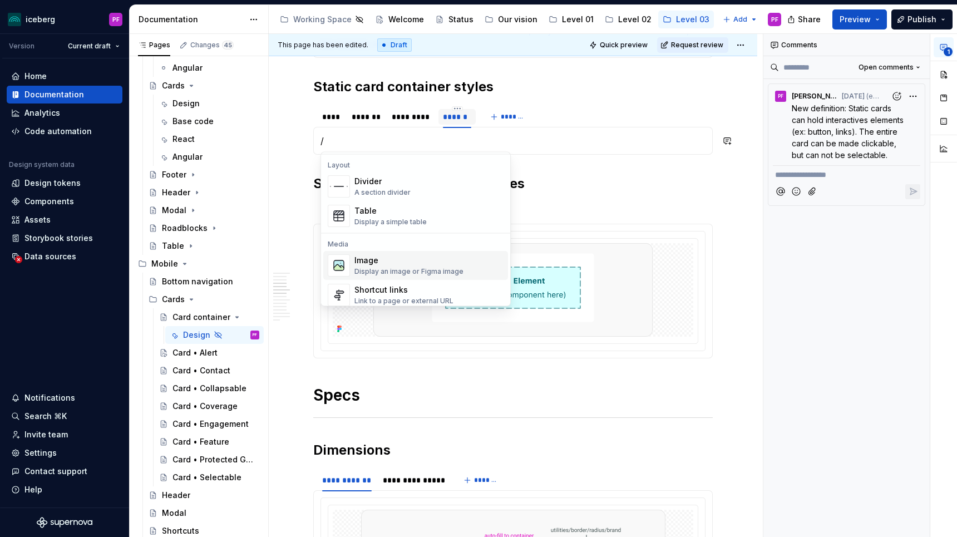
scroll to position [363, 0]
click at [381, 261] on div "Image" at bounding box center [408, 259] width 109 height 11
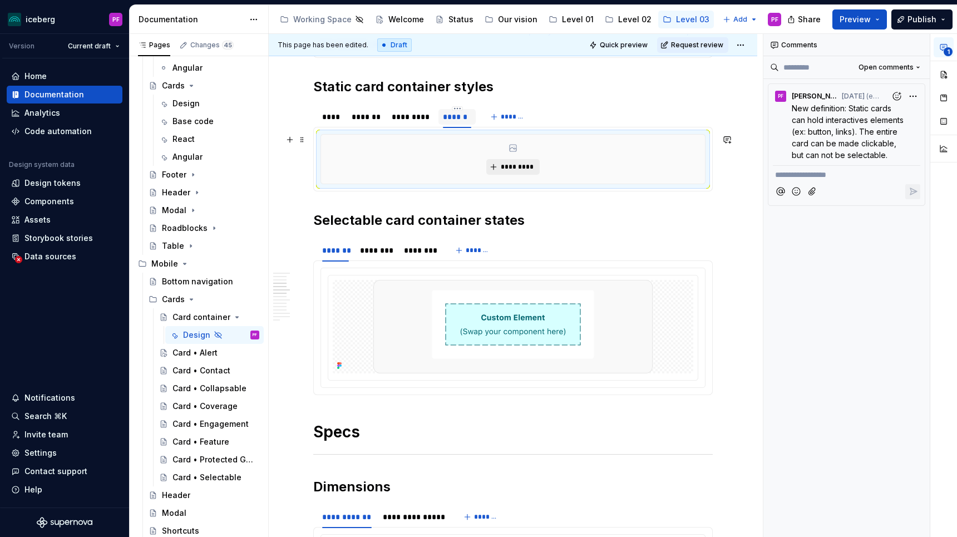
click at [497, 169] on button "*********" at bounding box center [512, 167] width 53 height 16
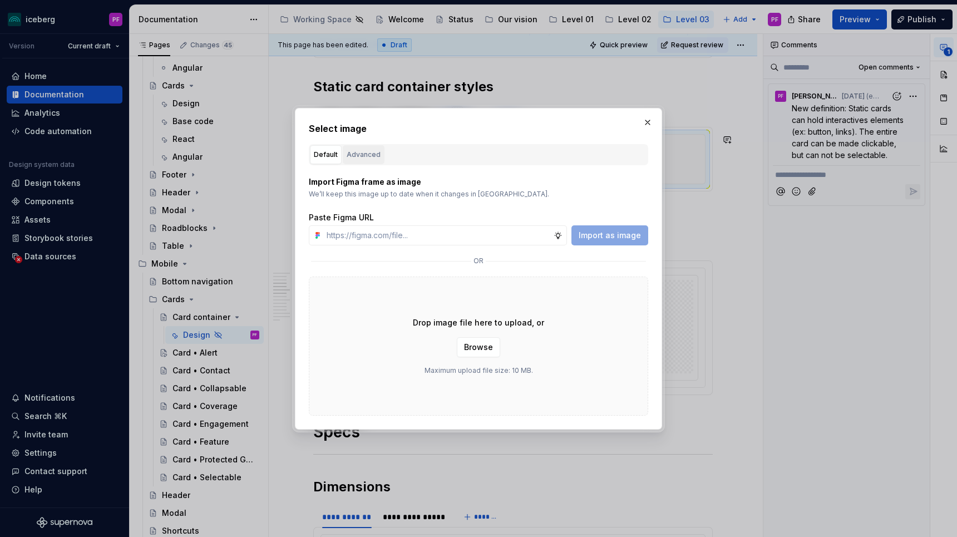
click at [368, 159] on div "Advanced" at bounding box center [364, 154] width 34 height 11
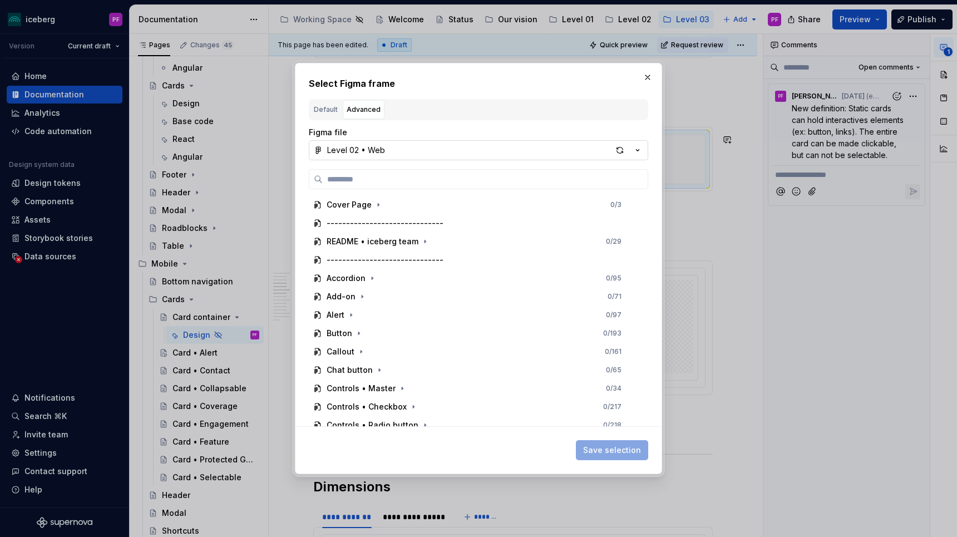
click at [384, 148] on button "Level 02 • Web" at bounding box center [478, 150] width 339 height 20
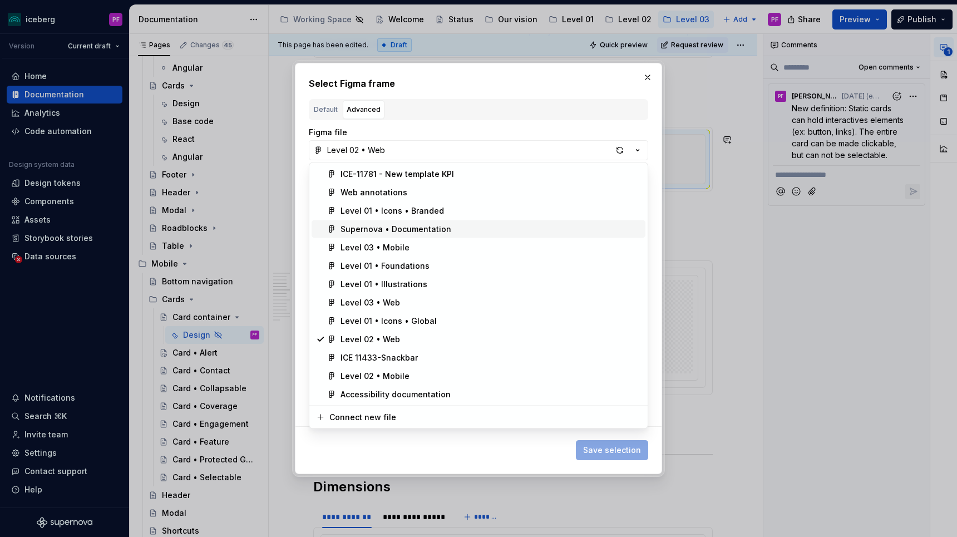
click at [371, 228] on div "Supernova • Documentation" at bounding box center [395, 229] width 111 height 11
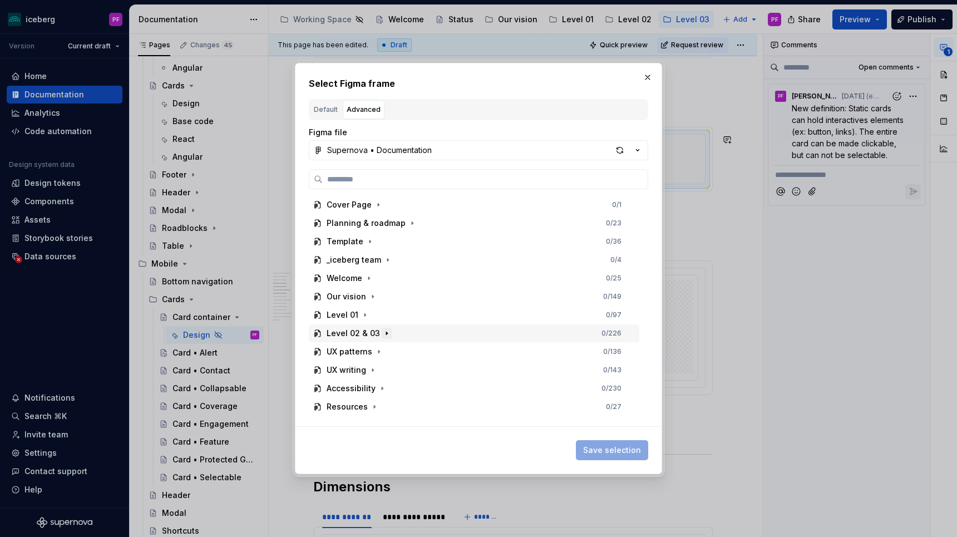
click at [386, 333] on icon "button" at bounding box center [386, 333] width 1 height 3
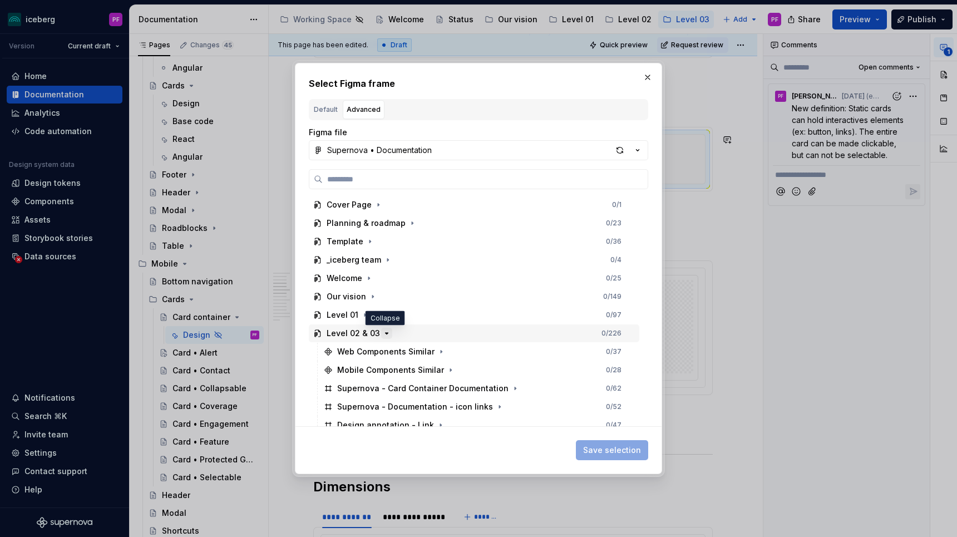
scroll to position [81, 0]
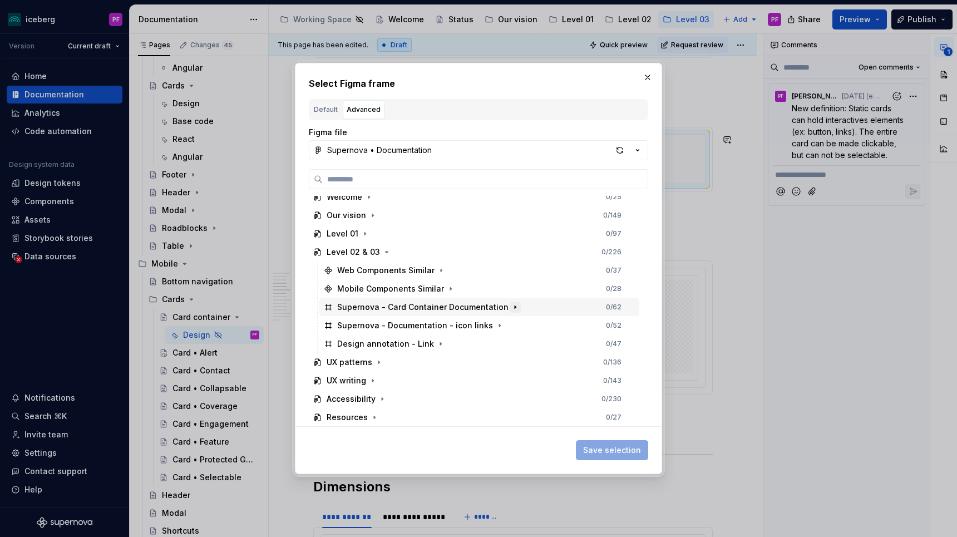
click at [511, 309] on icon "button" at bounding box center [515, 307] width 9 height 9
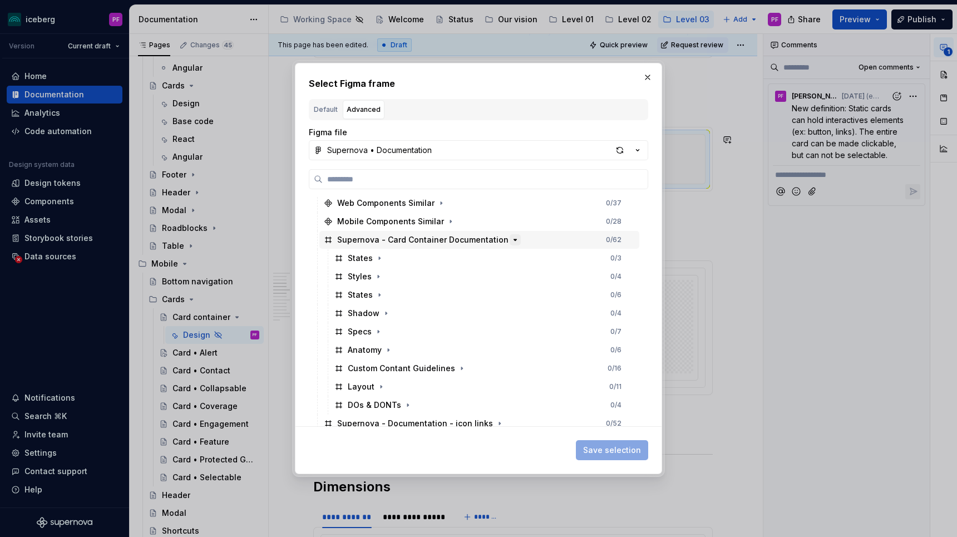
scroll to position [155, 0]
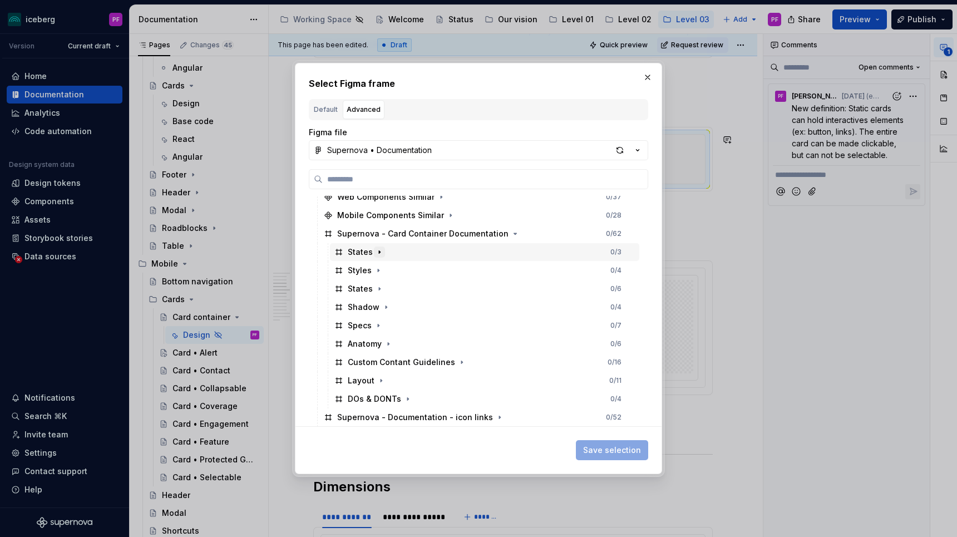
click at [379, 253] on icon "button" at bounding box center [379, 251] width 1 height 3
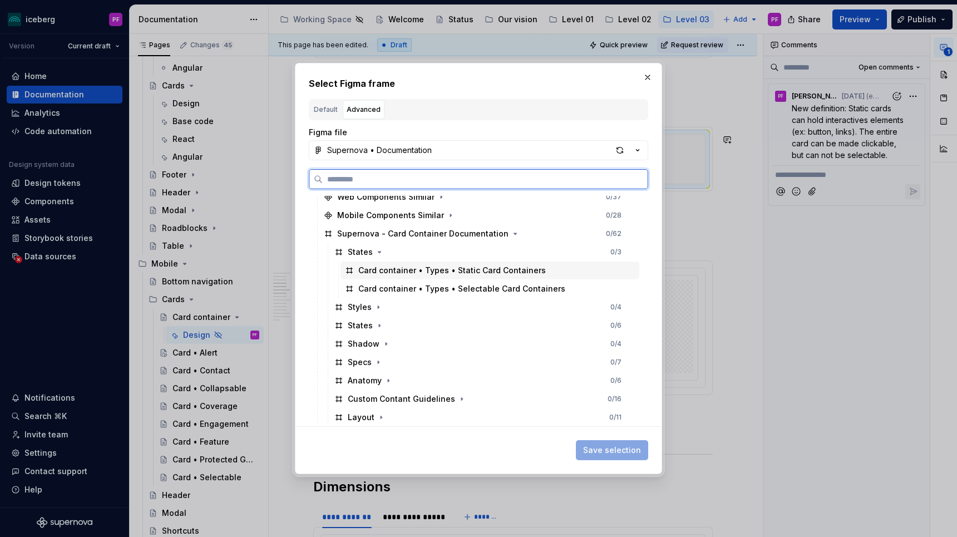
scroll to position [0, 0]
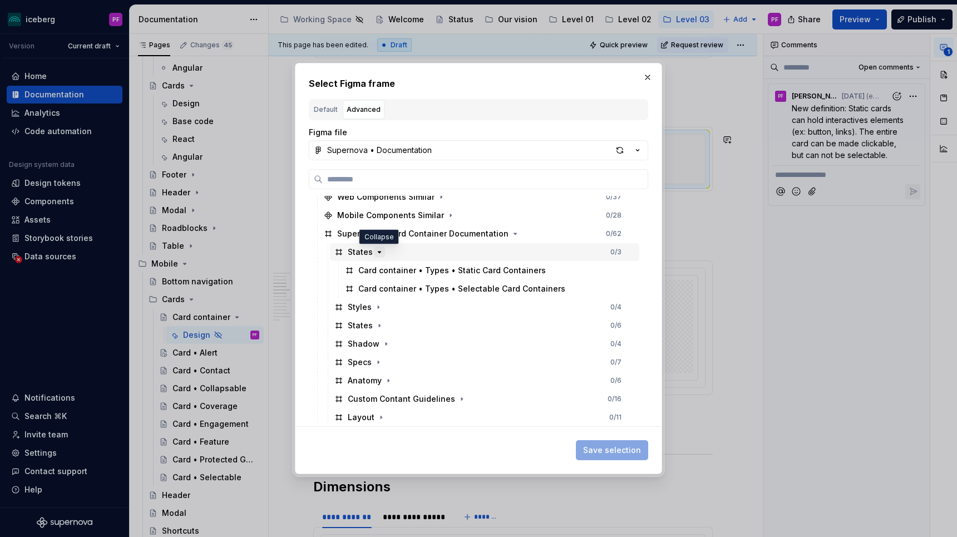
click at [376, 248] on icon "button" at bounding box center [379, 252] width 9 height 9
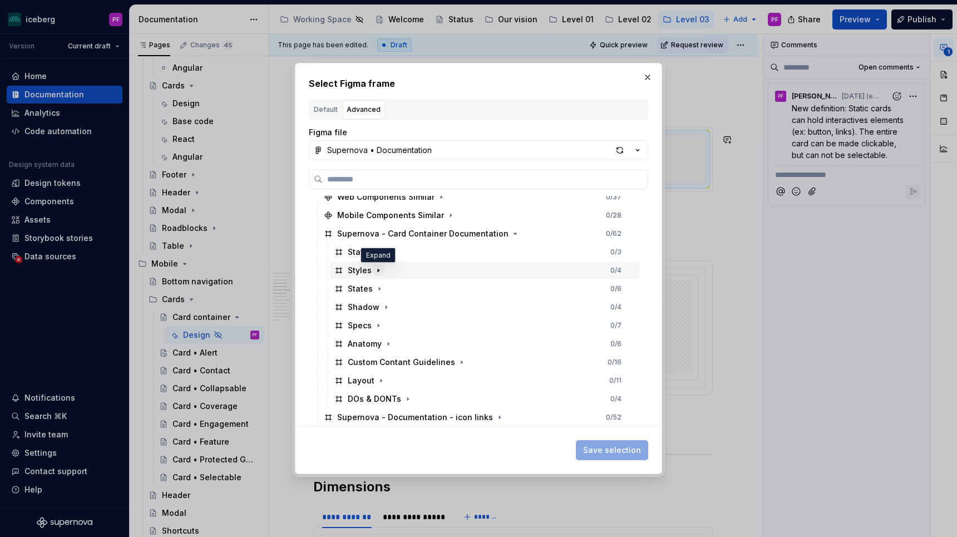
click at [378, 267] on icon "button" at bounding box center [378, 270] width 9 height 9
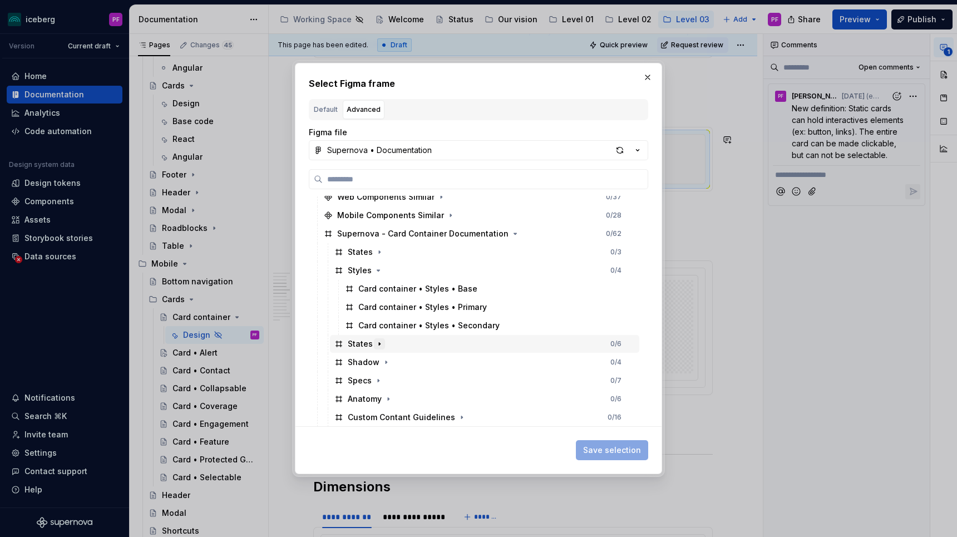
click at [376, 339] on icon "button" at bounding box center [379, 343] width 9 height 9
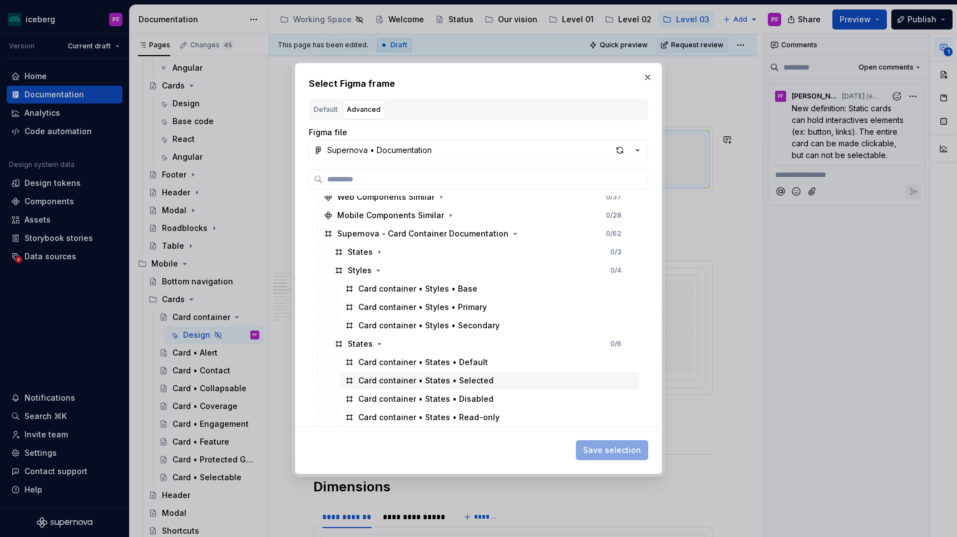
scroll to position [203, 0]
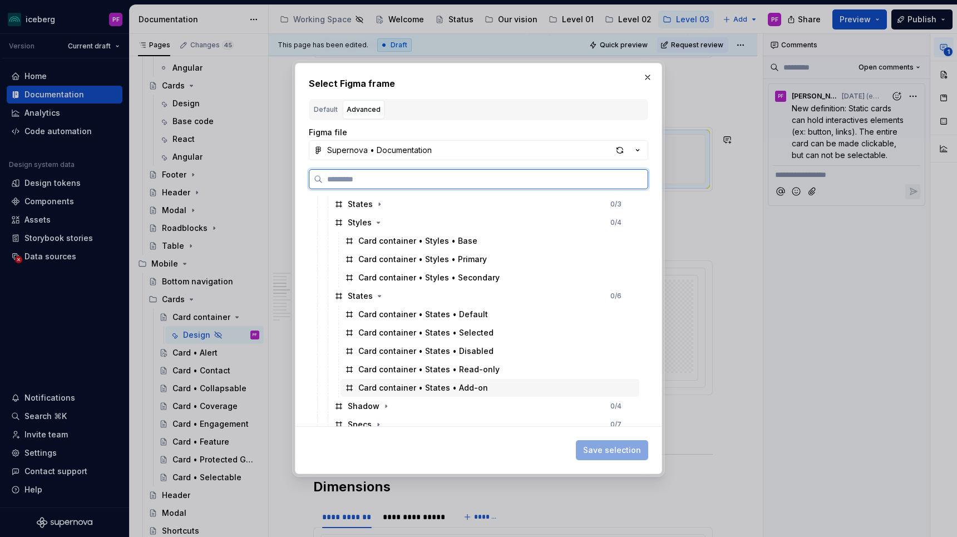
click at [406, 386] on div "Card container • States • Add-on" at bounding box center [423, 387] width 130 height 11
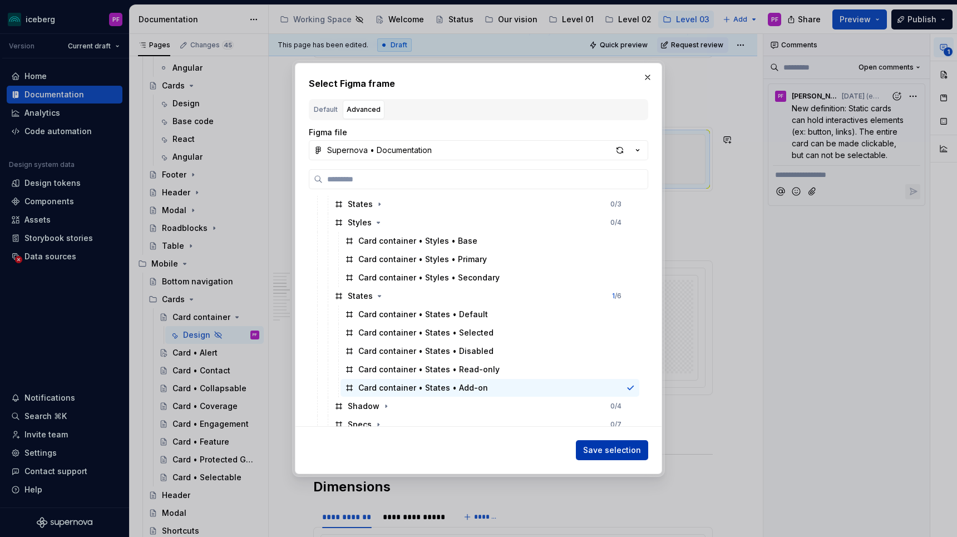
click at [605, 450] on span "Save selection" at bounding box center [612, 450] width 58 height 11
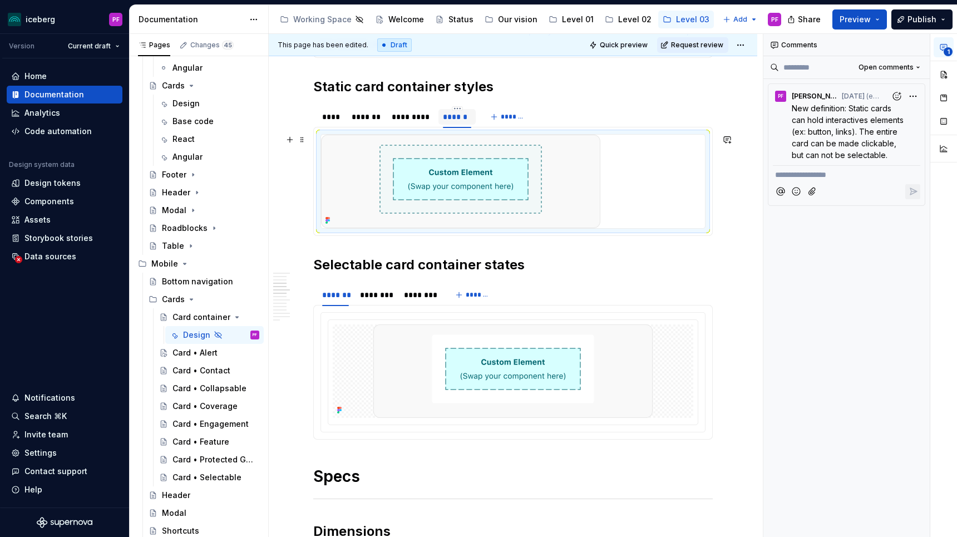
click at [579, 206] on img at bounding box center [460, 181] width 279 height 93
click at [938, 74] on button "button" at bounding box center [944, 75] width 20 height 20
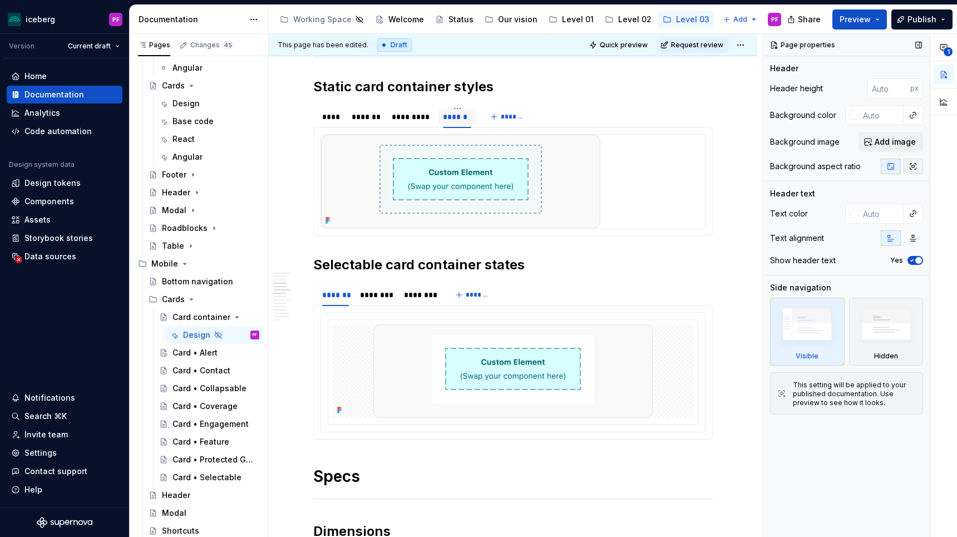
click at [914, 165] on icon "button" at bounding box center [913, 166] width 9 height 9
click at [915, 164] on icon "button" at bounding box center [913, 166] width 9 height 9
click at [893, 164] on icon "button" at bounding box center [891, 167] width 6 height 6
click at [532, 196] on img at bounding box center [460, 181] width 279 height 93
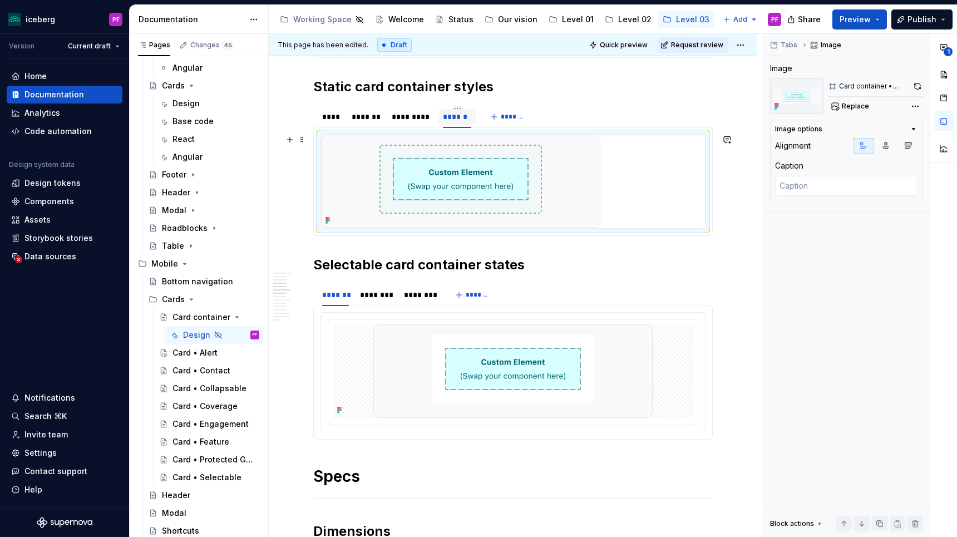
click at [532, 196] on img at bounding box center [460, 181] width 279 height 93
click at [907, 142] on icon "button" at bounding box center [908, 145] width 9 height 9
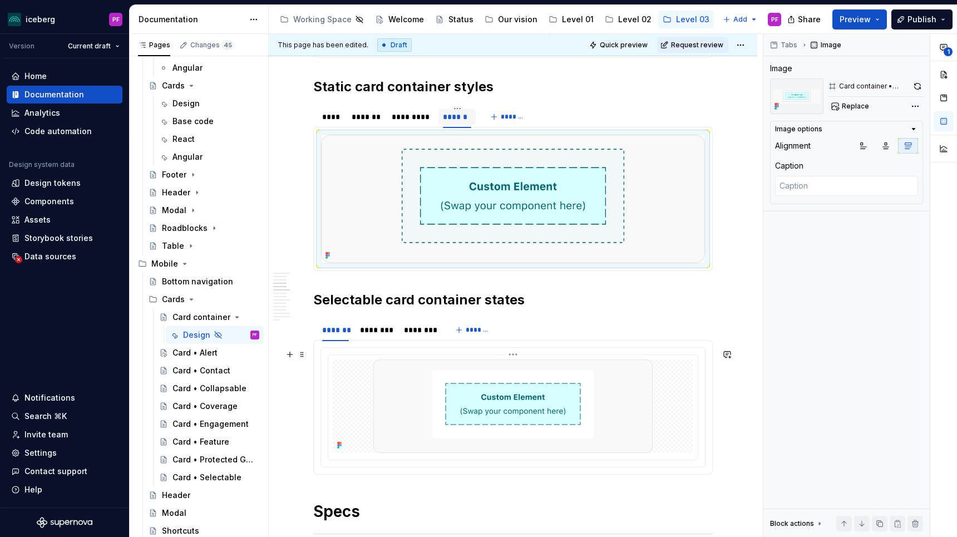
click at [485, 400] on img at bounding box center [512, 405] width 279 height 93
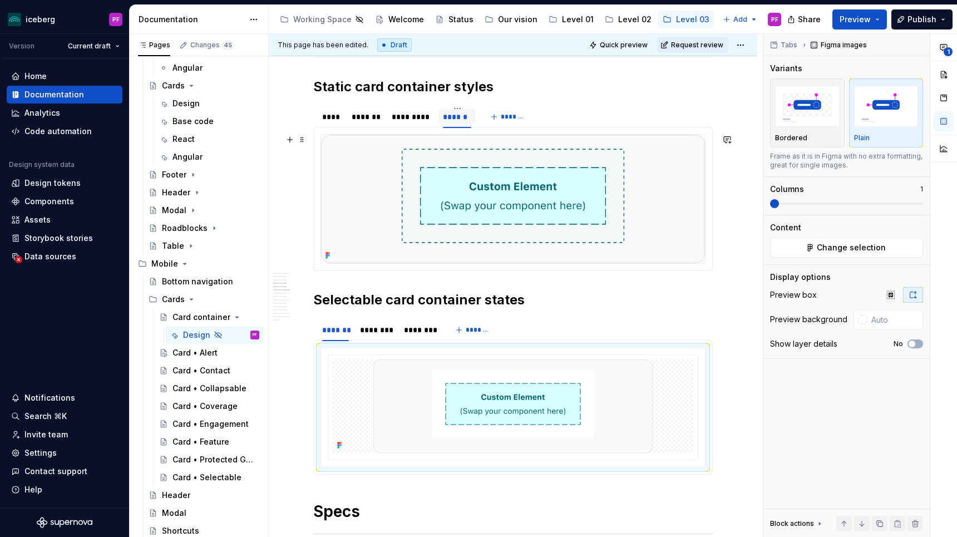
type textarea "*"
click at [500, 198] on img at bounding box center [513, 199] width 384 height 129
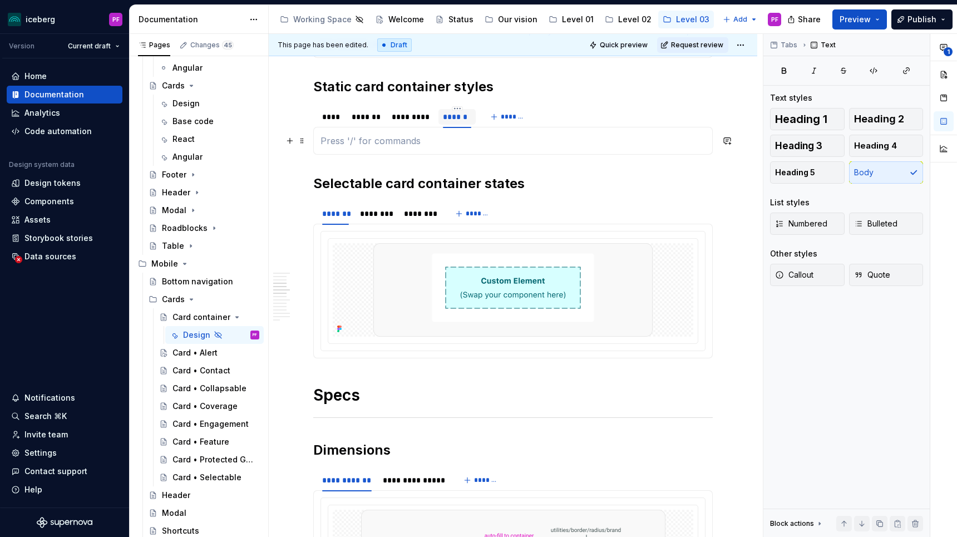
click at [368, 138] on p at bounding box center [512, 140] width 385 height 13
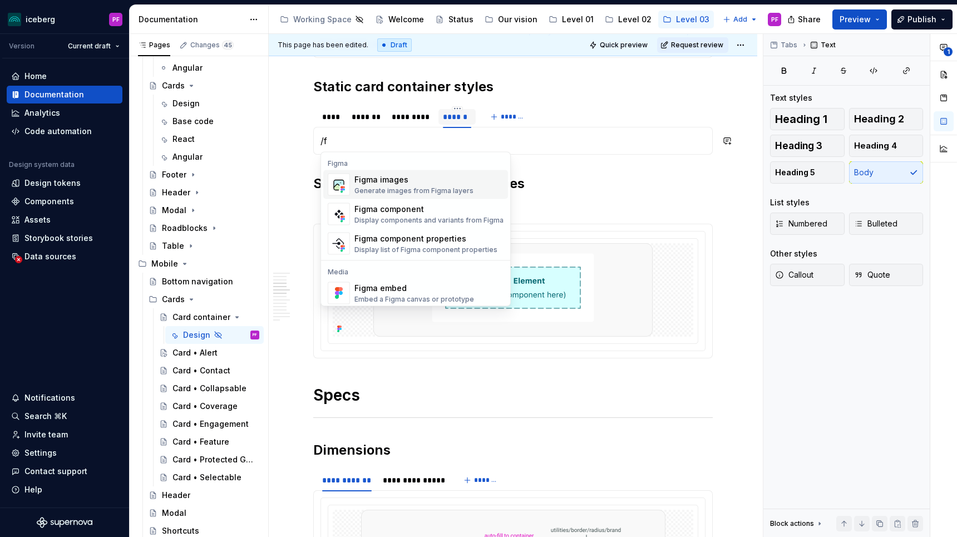
click at [393, 179] on div "Figma images" at bounding box center [413, 179] width 119 height 11
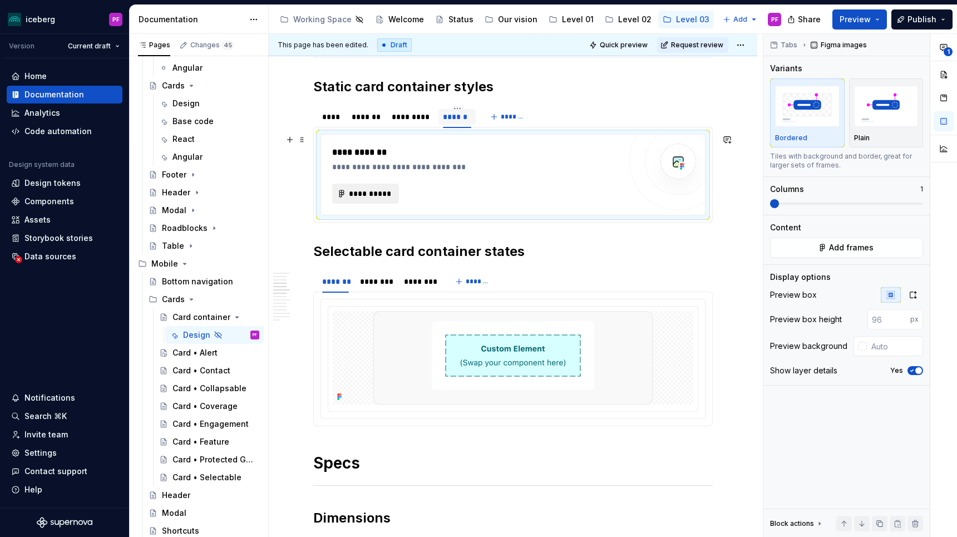
click at [380, 199] on button "**********" at bounding box center [365, 194] width 67 height 20
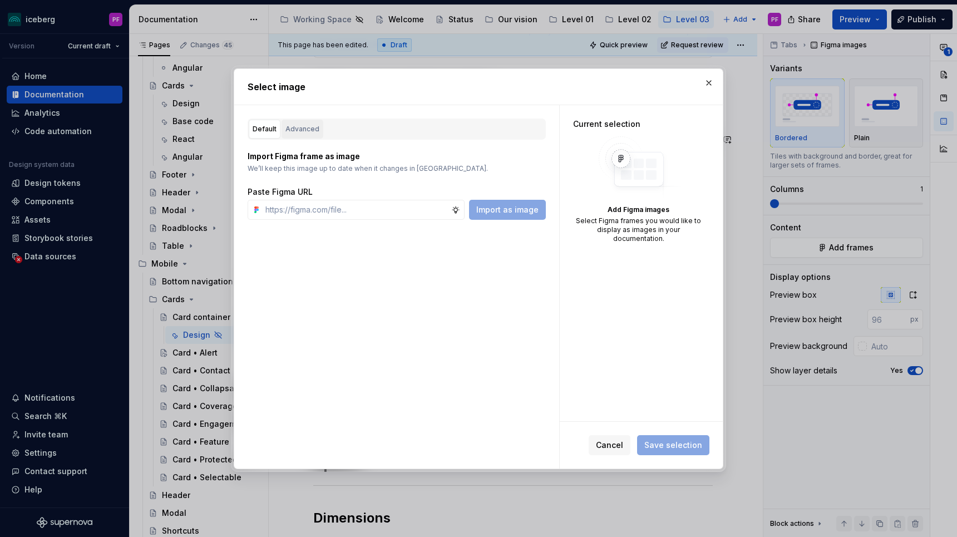
click at [318, 130] on button "Advanced" at bounding box center [303, 129] width 42 height 19
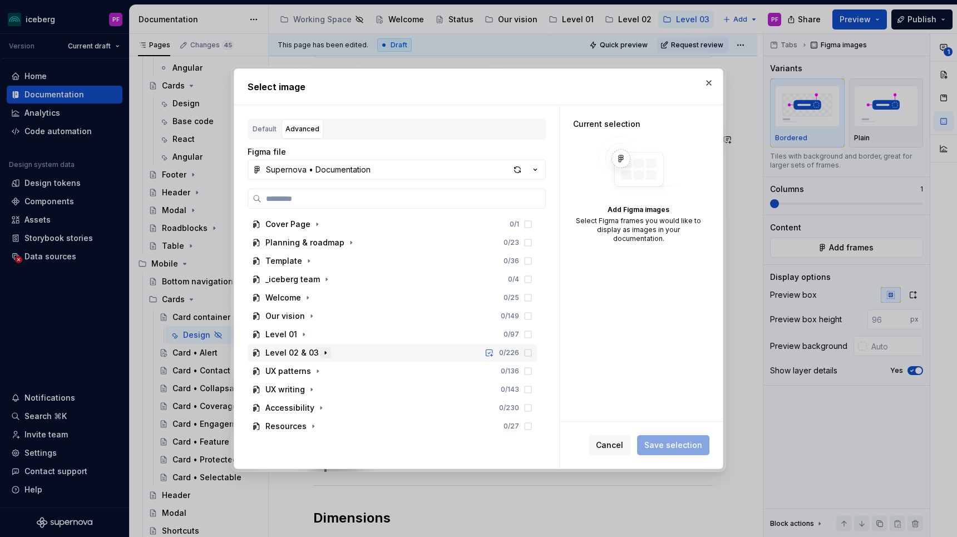
click at [321, 349] on icon "button" at bounding box center [325, 352] width 9 height 9
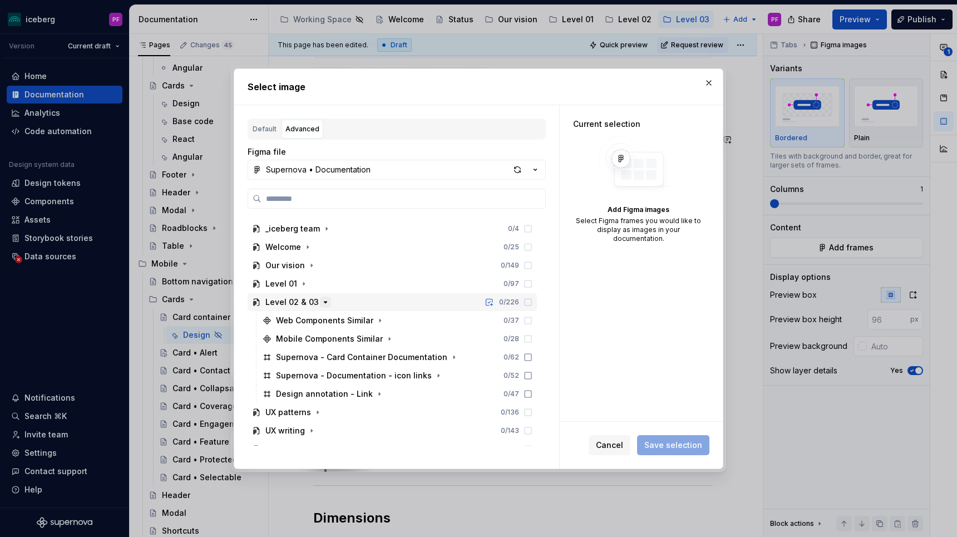
scroll to position [81, 0]
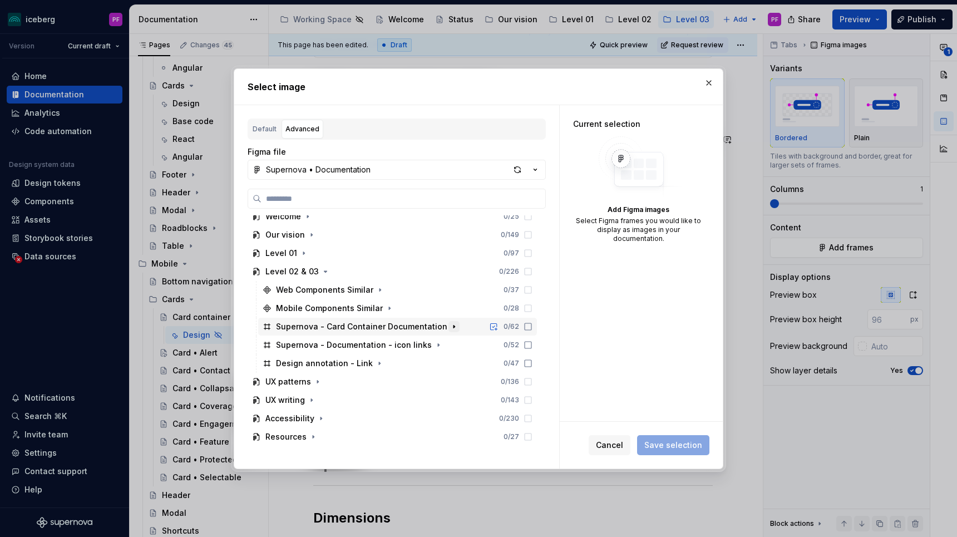
click at [450, 325] on icon "button" at bounding box center [454, 326] width 9 height 9
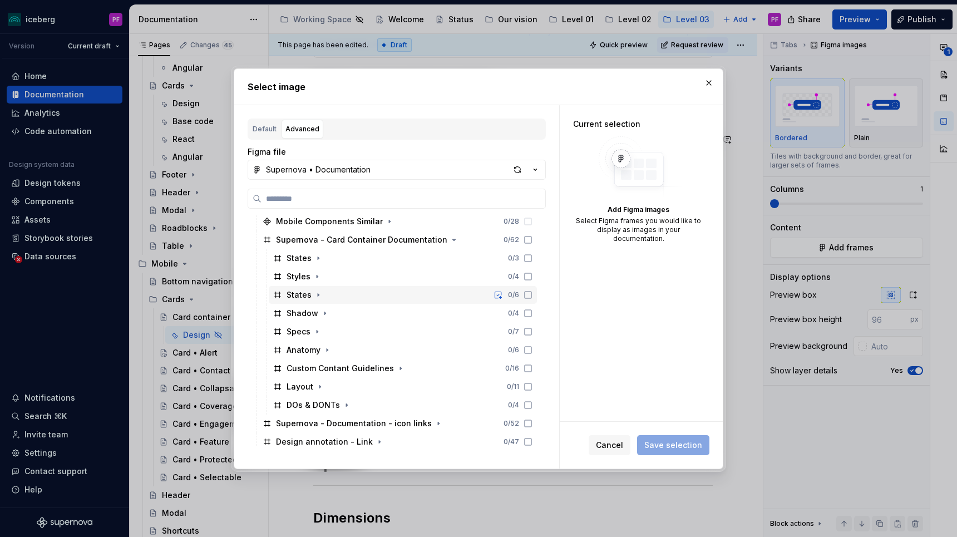
scroll to position [170, 0]
click at [319, 290] on icon "button" at bounding box center [318, 292] width 9 height 9
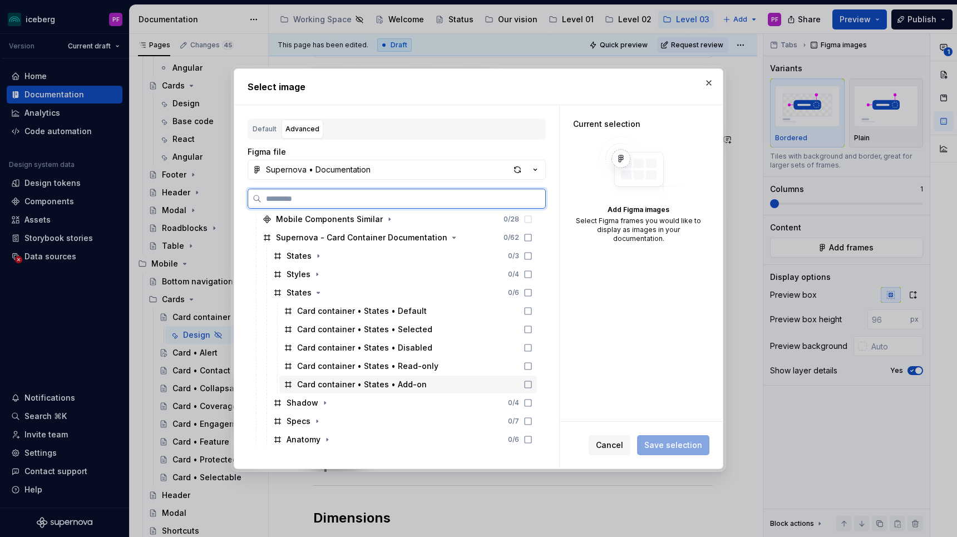
click at [402, 378] on div "Card container • States • Add-on" at bounding box center [408, 385] width 258 height 18
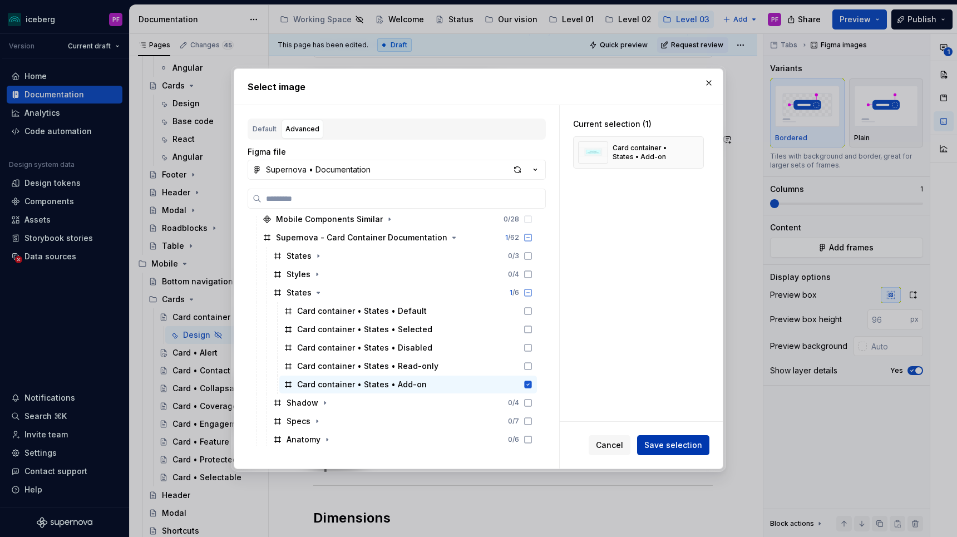
click at [679, 448] on span "Save selection" at bounding box center [673, 445] width 58 height 11
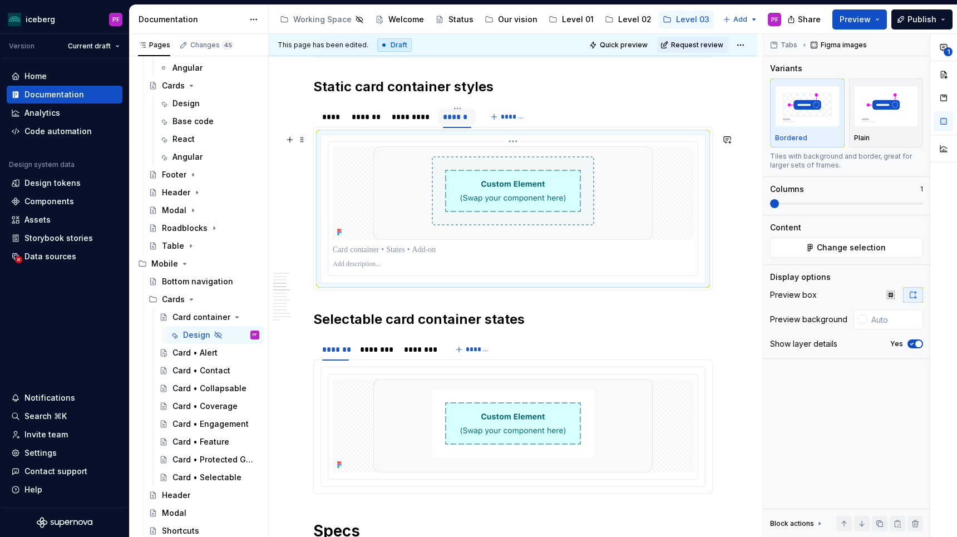
click at [535, 184] on img at bounding box center [512, 192] width 279 height 93
click at [912, 340] on icon "button" at bounding box center [911, 343] width 9 height 7
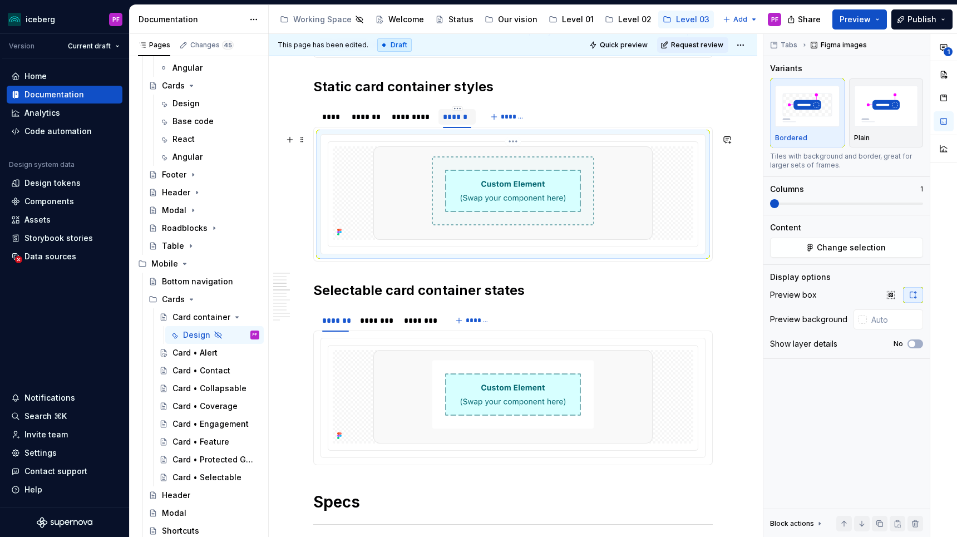
click at [571, 200] on img at bounding box center [512, 192] width 279 height 93
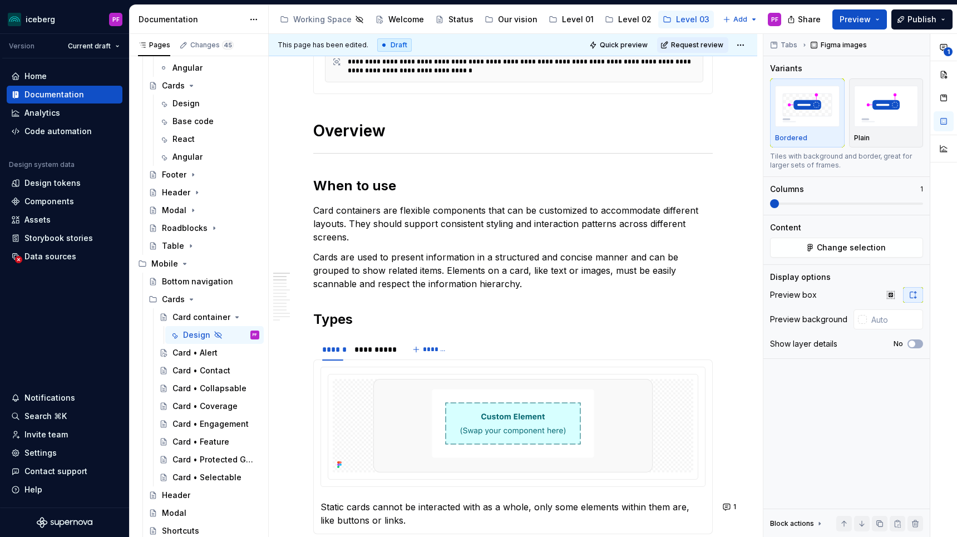
scroll to position [280, 0]
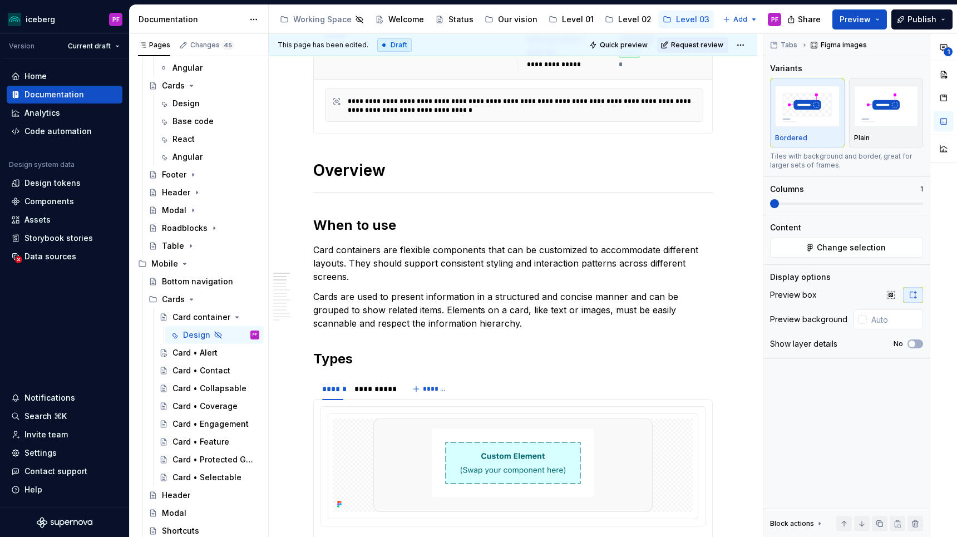
type textarea "*"
